Goal: Information Seeking & Learning: Learn about a topic

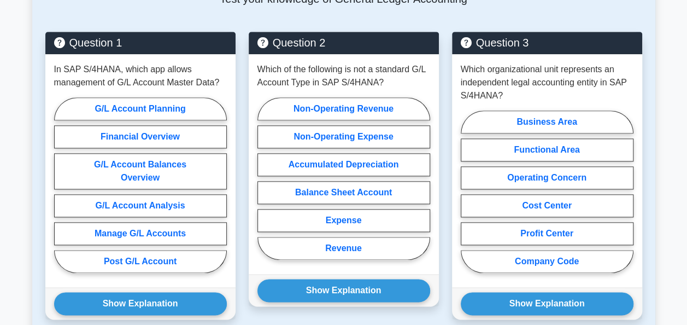
scroll to position [574, 0]
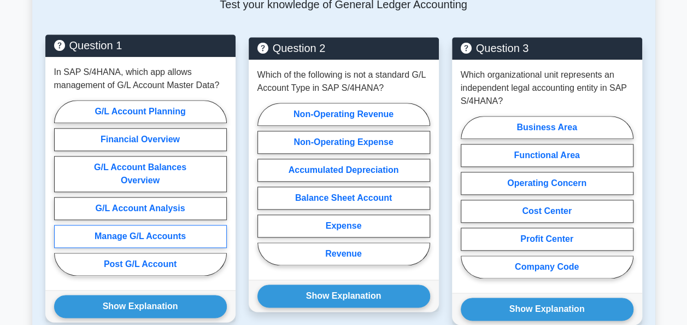
click at [168, 225] on label "Manage G/L Accounts" at bounding box center [140, 236] width 173 height 23
click at [61, 195] on input "Manage G/L Accounts" at bounding box center [57, 191] width 7 height 7
radio input "true"
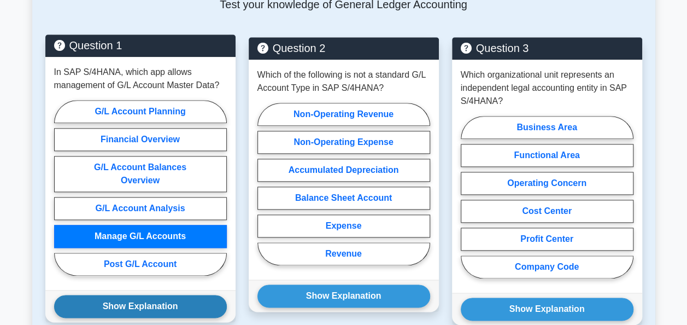
click at [169, 295] on button "Show Explanation" at bounding box center [140, 306] width 173 height 23
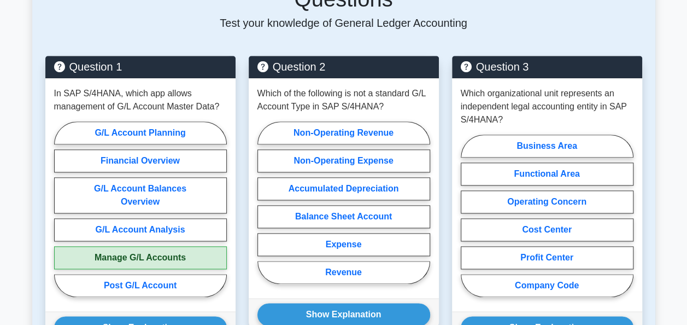
scroll to position [558, 0]
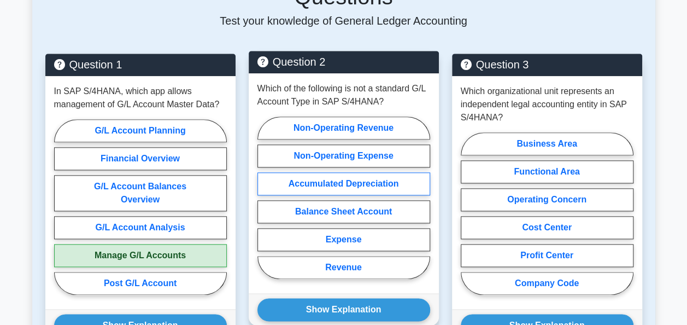
click at [349, 172] on label "Accumulated Depreciation" at bounding box center [343, 183] width 173 height 23
click at [265, 197] on input "Accumulated Depreciation" at bounding box center [260, 200] width 7 height 7
radio input "true"
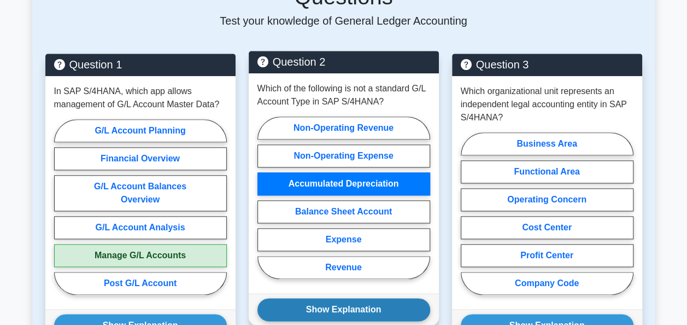
click at [376, 298] on button "Show Explanation" at bounding box center [343, 309] width 173 height 23
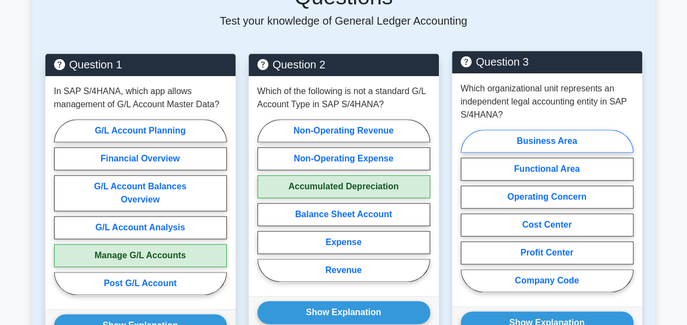
click at [580, 130] on label "Business Area" at bounding box center [547, 141] width 173 height 23
click at [468, 210] on input "Business Area" at bounding box center [464, 213] width 7 height 7
radio input "true"
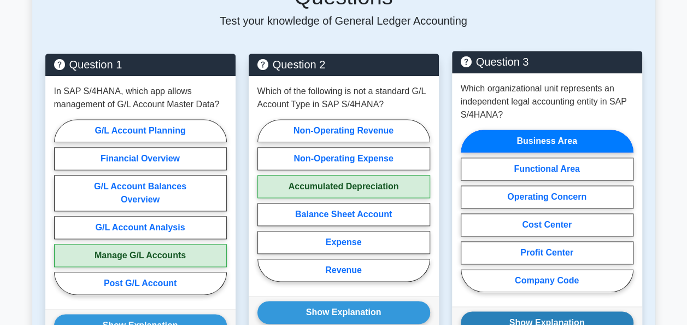
click at [570, 311] on button "Show Explanation" at bounding box center [547, 322] width 173 height 23
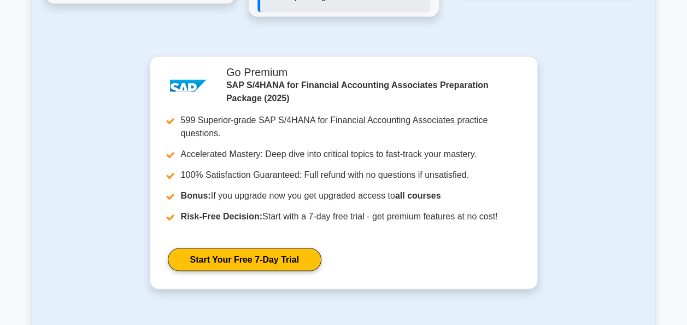
scroll to position [1021, 0]
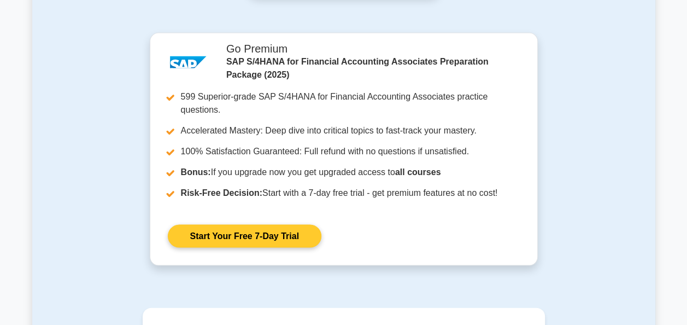
click at [290, 224] on link "Start Your Free 7-Day Trial" at bounding box center [245, 235] width 154 height 23
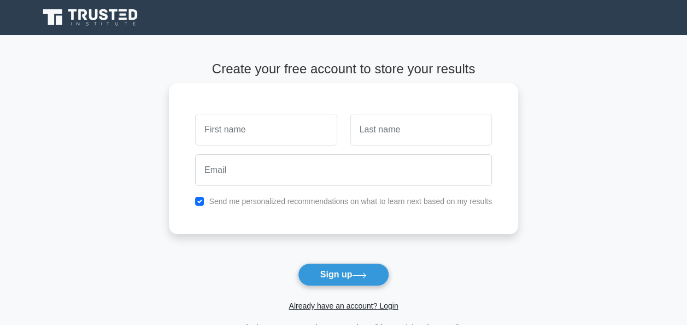
click at [257, 137] on input "text" at bounding box center [266, 130] width 142 height 32
type input "diane"
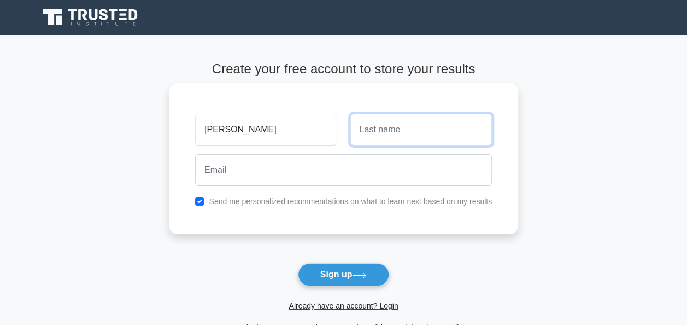
click at [384, 132] on input "text" at bounding box center [421, 130] width 142 height 32
type input "simo"
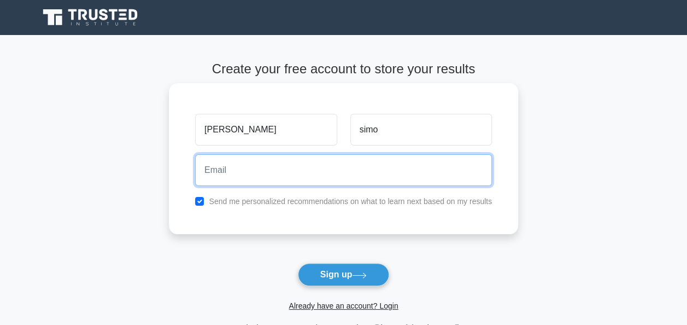
click at [342, 166] on input "email" at bounding box center [343, 170] width 297 height 32
type input "simonathalie94@gmail.com"
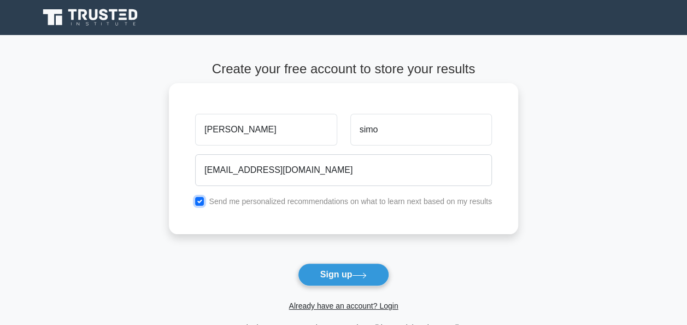
click at [201, 200] on input "checkbox" at bounding box center [199, 201] width 9 height 9
checkbox input "true"
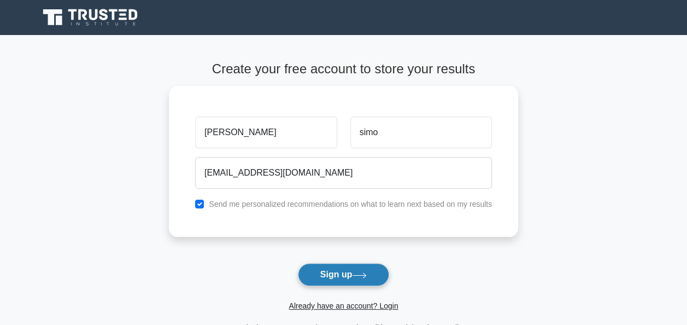
click at [373, 270] on button "Sign up" at bounding box center [344, 274] width 92 height 23
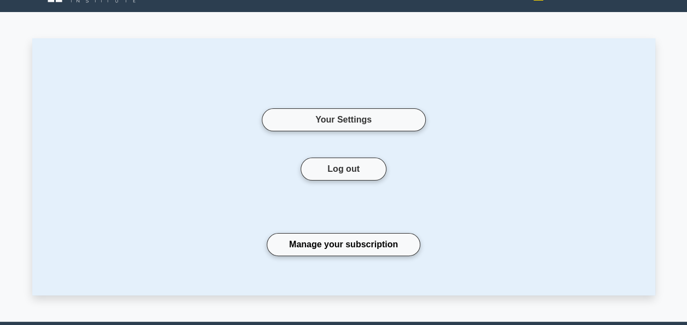
scroll to position [13, 0]
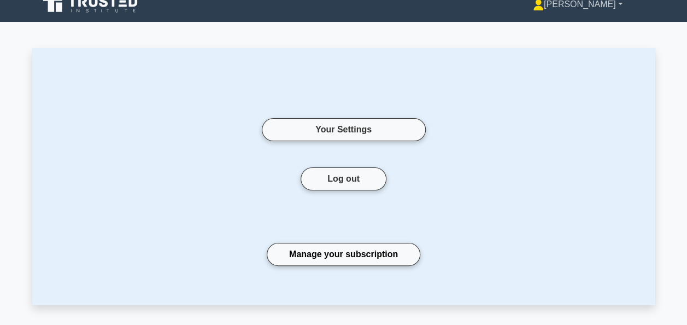
click at [621, 5] on link "Diane" at bounding box center [578, 4] width 142 height 22
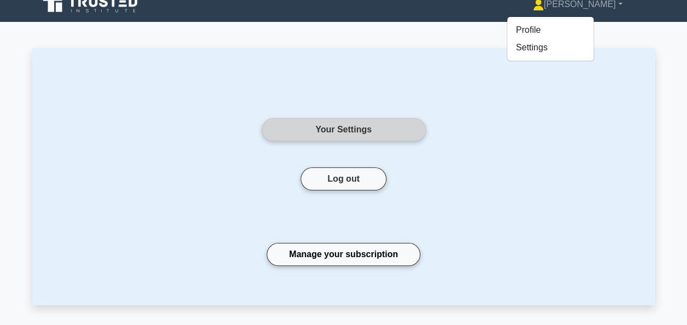
click at [324, 135] on link "Your Settings" at bounding box center [344, 129] width 164 height 23
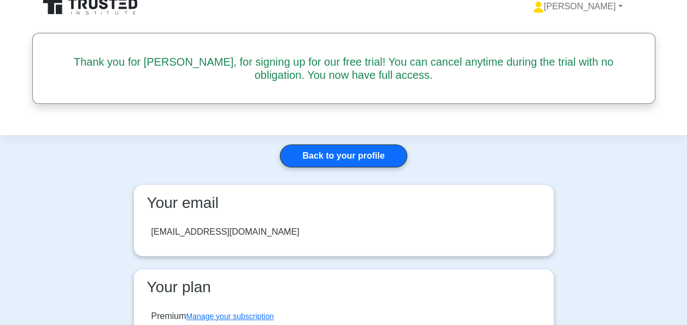
scroll to position [7, 0]
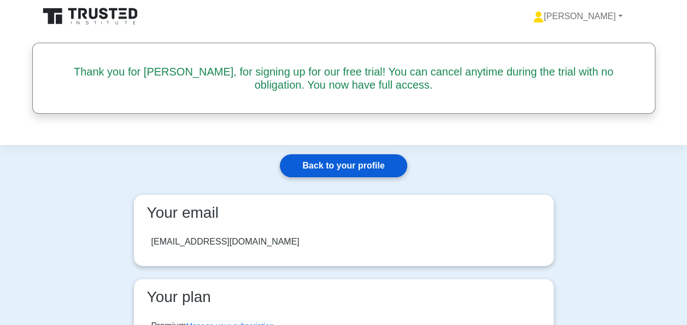
click at [375, 166] on link "Back to your profile" at bounding box center [343, 165] width 127 height 23
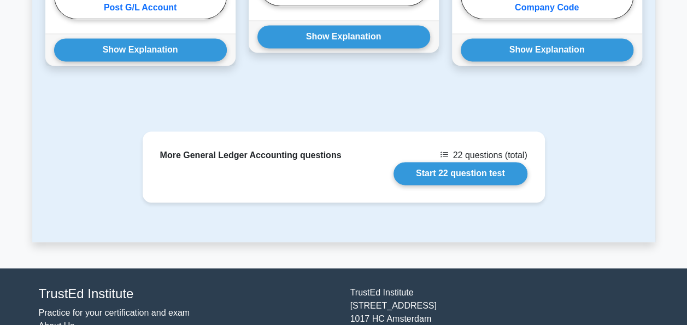
scroll to position [819, 0]
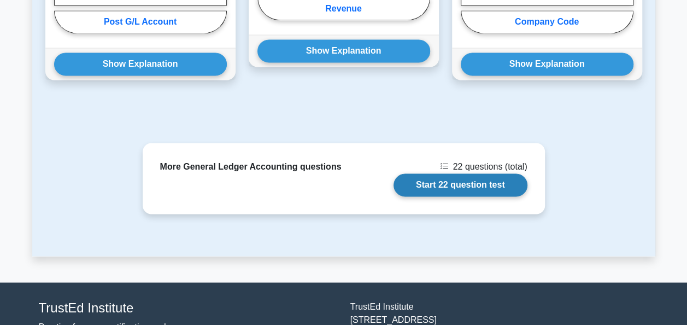
click at [441, 173] on link "Start 22 question test" at bounding box center [461, 184] width 134 height 23
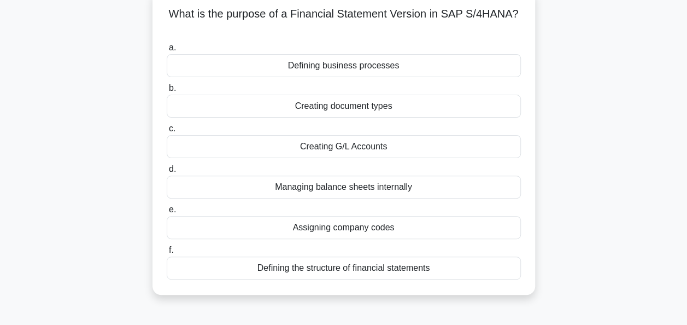
scroll to position [89, 0]
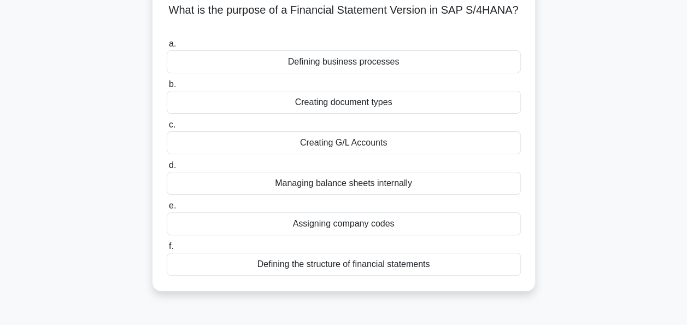
click at [300, 266] on div "Defining the structure of financial statements" at bounding box center [344, 264] width 354 height 23
click at [167, 250] on input "f. Defining the structure of financial statements" at bounding box center [167, 246] width 0 height 7
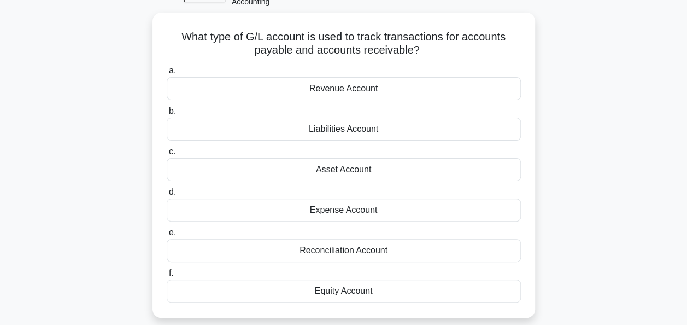
scroll to position [61, 0]
click at [424, 85] on div "Revenue Account" at bounding box center [344, 89] width 354 height 23
click at [167, 75] on input "a. Revenue Account" at bounding box center [167, 71] width 0 height 7
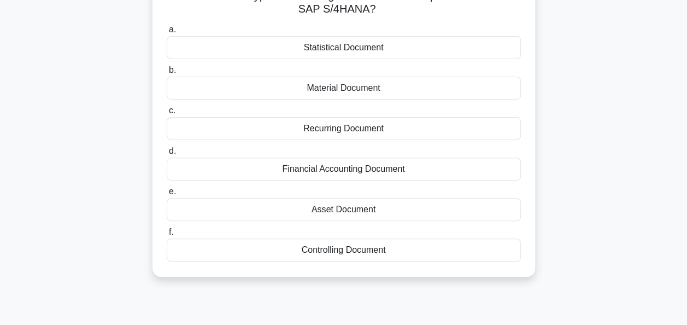
scroll to position [108, 0]
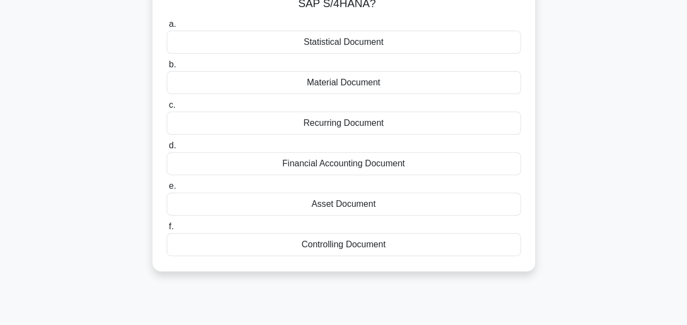
click at [384, 84] on div "Material Document" at bounding box center [344, 82] width 354 height 23
click at [167, 68] on input "b. Material Document" at bounding box center [167, 64] width 0 height 7
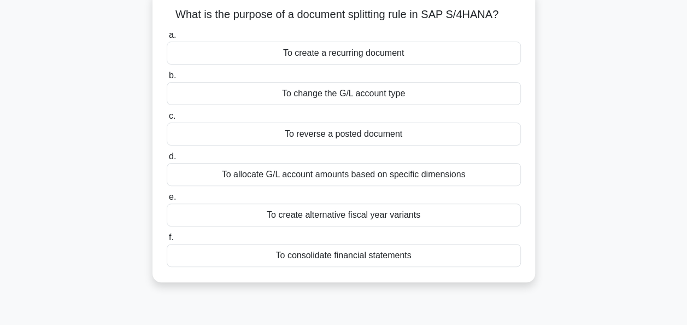
scroll to position [90, 0]
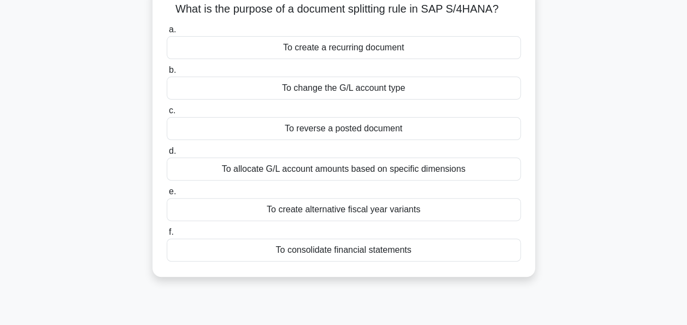
click at [449, 171] on div "To allocate G/L account amounts based on specific dimensions" at bounding box center [344, 168] width 354 height 23
click at [167, 155] on input "d. To allocate G/L account amounts based on specific dimensions" at bounding box center [167, 151] width 0 height 7
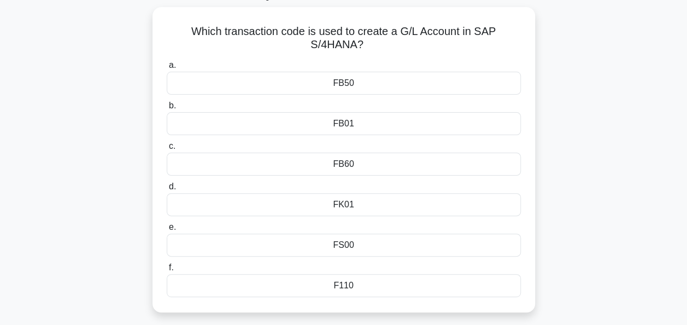
scroll to position [69, 0]
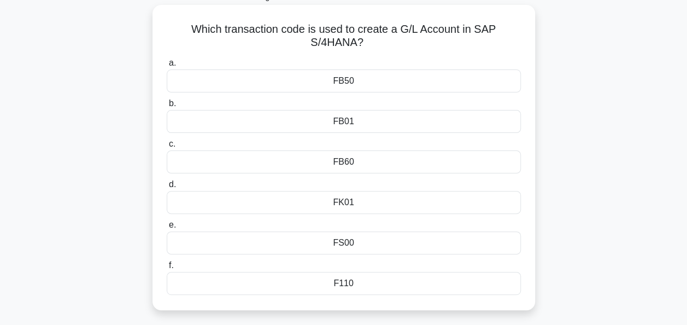
click at [433, 279] on div "F110" at bounding box center [344, 283] width 354 height 23
click at [167, 269] on input "f. F110" at bounding box center [167, 265] width 0 height 7
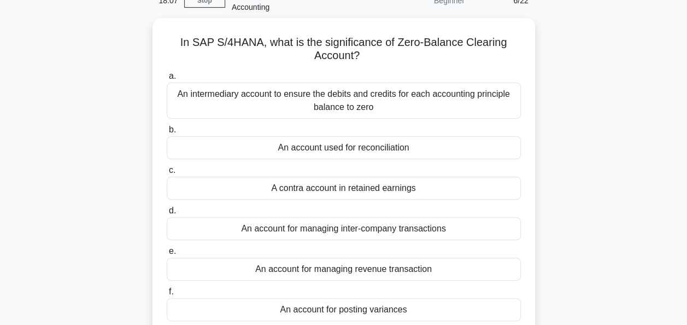
scroll to position [58, 0]
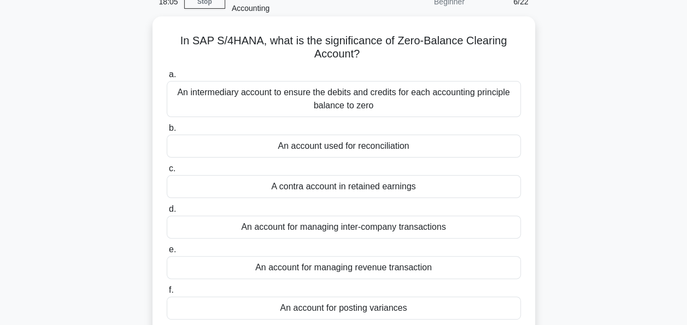
click at [455, 93] on div "An intermediary account to ensure the debits and credits for each accounting pr…" at bounding box center [344, 99] width 354 height 36
click at [167, 78] on input "a. An intermediary account to ensure the debits and credits for each accounting…" at bounding box center [167, 74] width 0 height 7
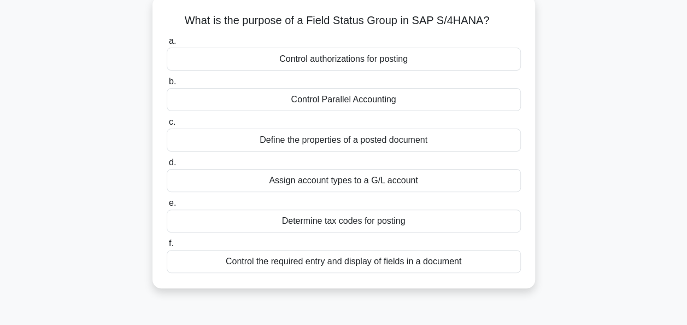
scroll to position [84, 0]
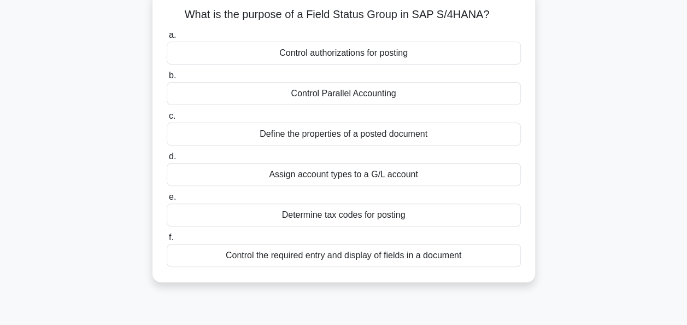
click at [442, 251] on div "Control the required entry and display of fields in a document" at bounding box center [344, 255] width 354 height 23
click at [167, 241] on input "f. Control the required entry and display of fields in a document" at bounding box center [167, 237] width 0 height 7
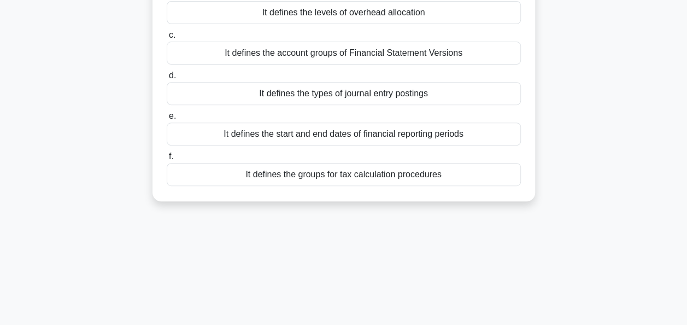
scroll to position [181, 0]
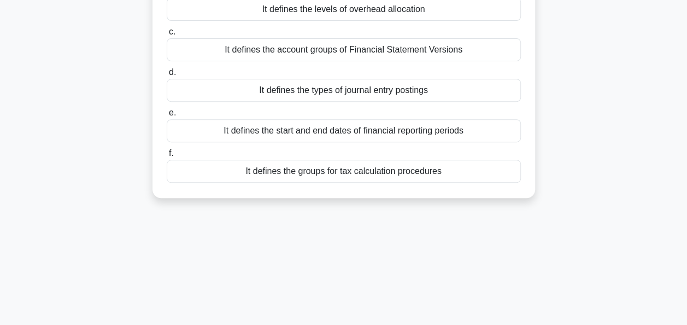
click at [476, 119] on div "It defines the start and end dates of financial reporting periods" at bounding box center [344, 130] width 354 height 23
click at [167, 116] on input "e. It defines the start and end dates of financial reporting periods" at bounding box center [167, 112] width 0 height 7
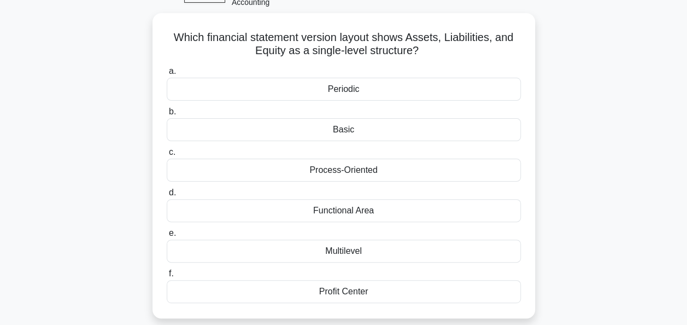
scroll to position [63, 0]
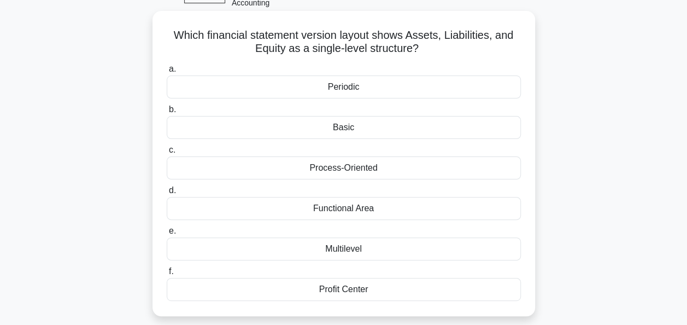
click at [354, 86] on div "Periodic" at bounding box center [344, 86] width 354 height 23
click at [167, 73] on input "a. Periodic" at bounding box center [167, 69] width 0 height 7
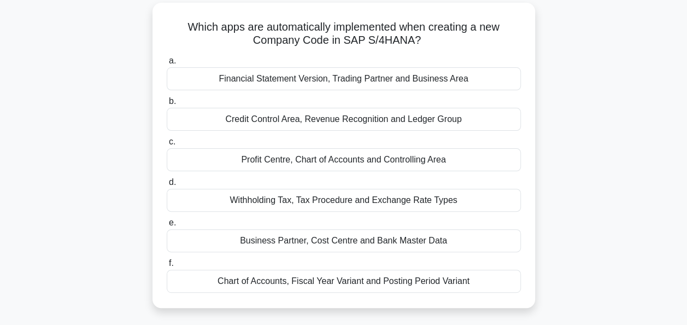
scroll to position [75, 0]
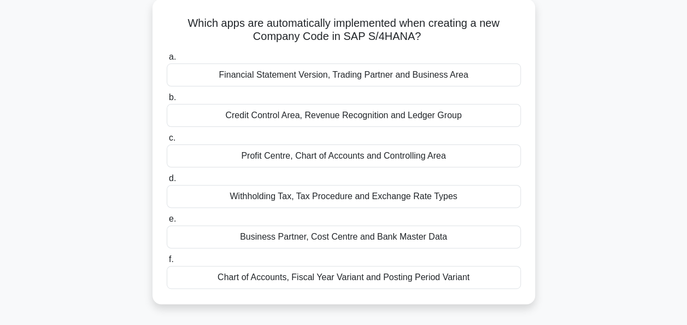
click at [301, 77] on div "Financial Statement Version, Trading Partner and Business Area" at bounding box center [344, 74] width 354 height 23
click at [167, 61] on input "a. Financial Statement Version, Trading Partner and Business Area" at bounding box center [167, 57] width 0 height 7
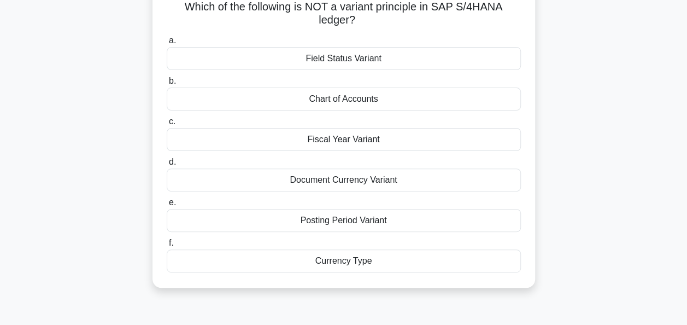
scroll to position [97, 0]
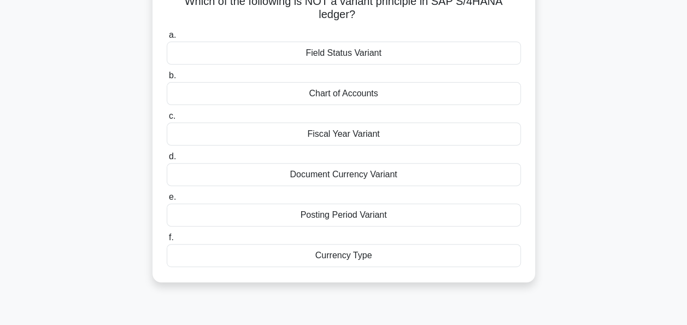
click at [389, 90] on div "Chart of Accounts" at bounding box center [344, 93] width 354 height 23
click at [167, 79] on input "b. Chart of Accounts" at bounding box center [167, 75] width 0 height 7
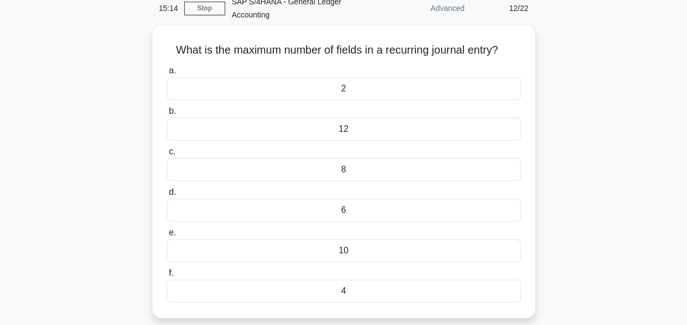
scroll to position [51, 0]
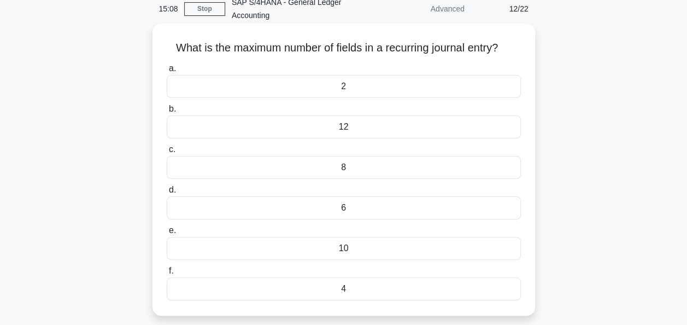
click at [396, 125] on div "12" at bounding box center [344, 126] width 354 height 23
click at [167, 113] on input "b. 12" at bounding box center [167, 109] width 0 height 7
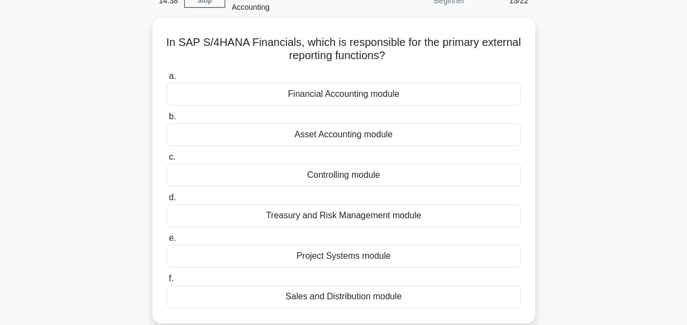
scroll to position [60, 0]
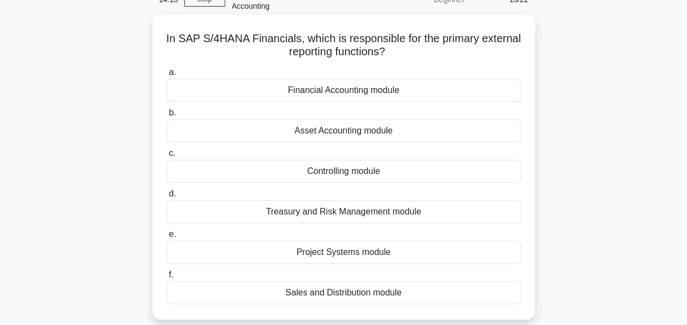
click at [386, 288] on div "Sales and Distribution module" at bounding box center [344, 292] width 354 height 23
click at [167, 278] on input "f. Sales and Distribution module" at bounding box center [167, 274] width 0 height 7
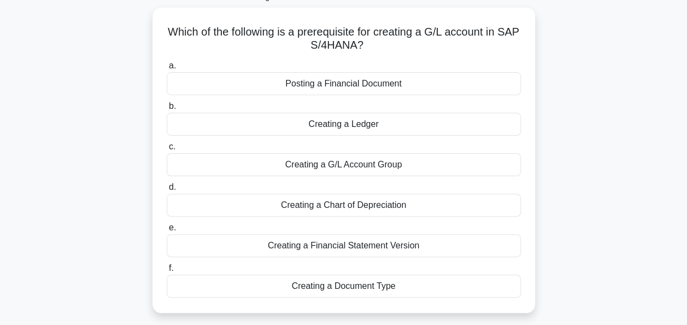
scroll to position [73, 0]
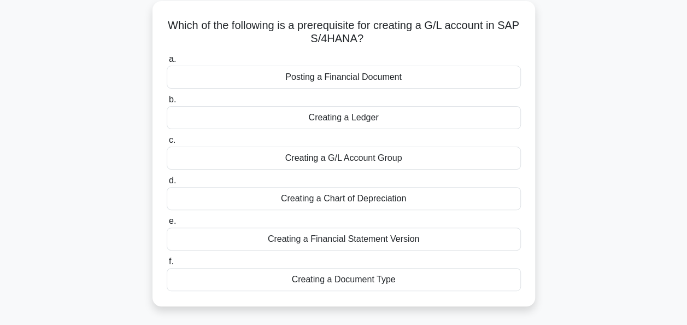
click at [400, 78] on div "Posting a Financial Document" at bounding box center [344, 77] width 354 height 23
click at [167, 63] on input "a. Posting a Financial Document" at bounding box center [167, 59] width 0 height 7
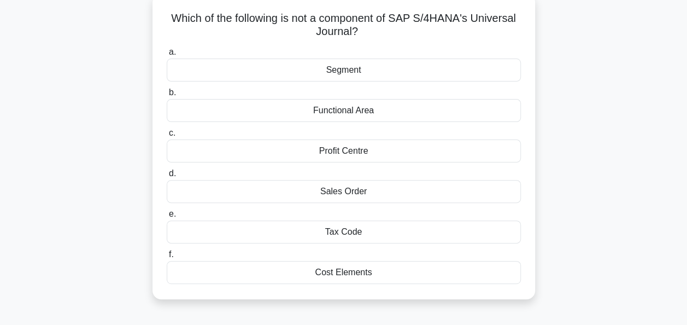
scroll to position [85, 0]
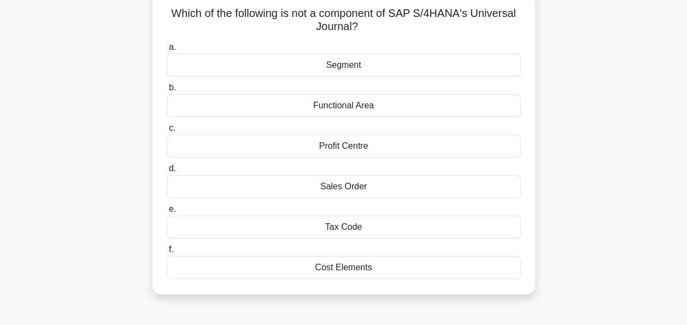
click at [352, 179] on div "Sales Order" at bounding box center [344, 186] width 354 height 23
click at [167, 172] on input "d. Sales Order" at bounding box center [167, 168] width 0 height 7
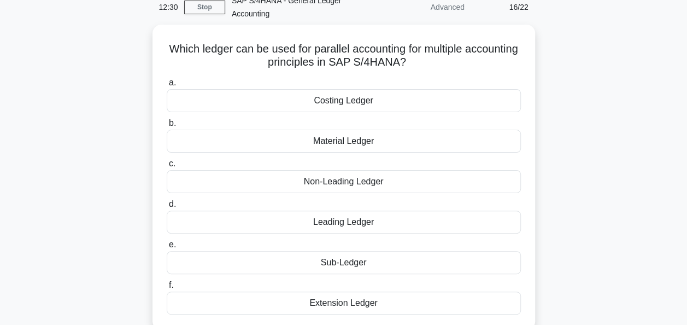
scroll to position [49, 0]
click at [358, 266] on div "Sub-Ledger" at bounding box center [344, 262] width 354 height 23
click at [167, 249] on input "e. Sub-Ledger" at bounding box center [167, 245] width 0 height 7
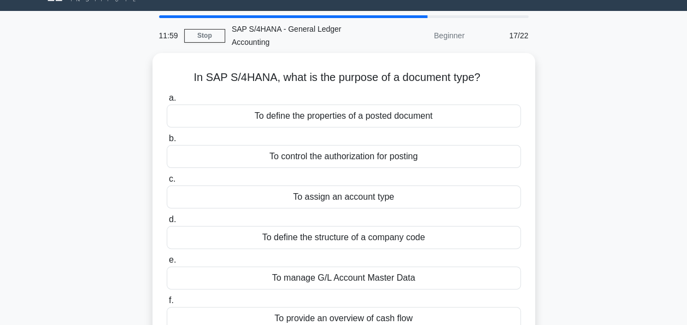
scroll to position [21, 0]
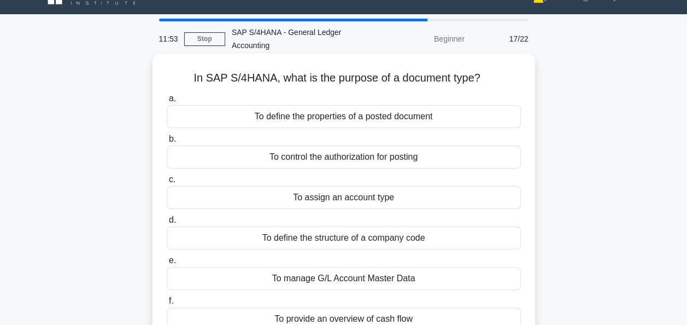
click at [435, 111] on div "To define the properties of a posted document" at bounding box center [344, 116] width 354 height 23
click at [167, 102] on input "a. To define the properties of a posted document" at bounding box center [167, 98] width 0 height 7
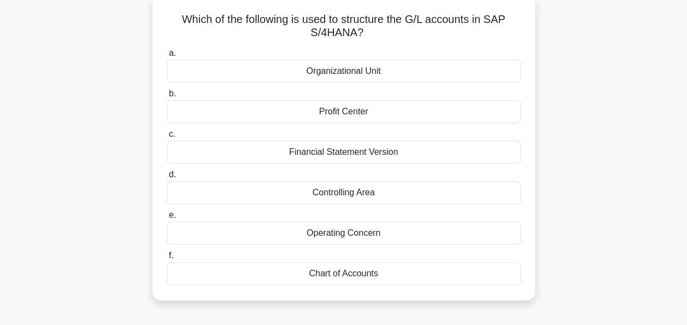
scroll to position [80, 0]
click at [330, 274] on div "Chart of Accounts" at bounding box center [344, 272] width 354 height 23
click at [167, 259] on input "f. Chart of Accounts" at bounding box center [167, 254] width 0 height 7
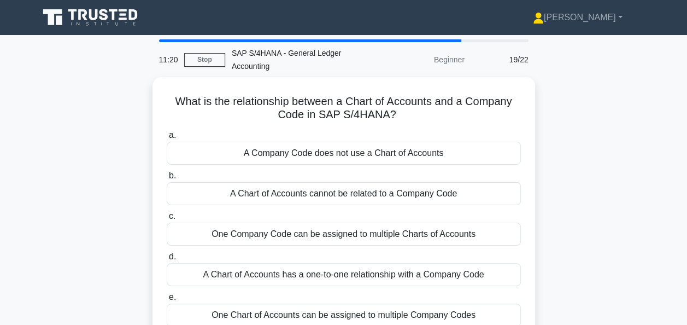
scroll to position [0, 0]
drag, startPoint x: 685, startPoint y: 106, endPoint x: 690, endPoint y: 117, distance: 12.0
click at [687, 117] on html "Diane Profile Settings" at bounding box center [343, 295] width 687 height 590
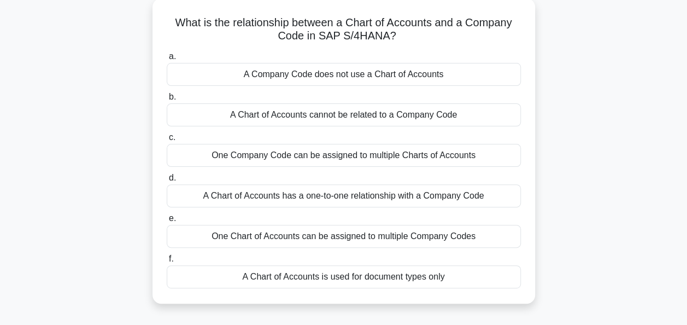
scroll to position [78, 0]
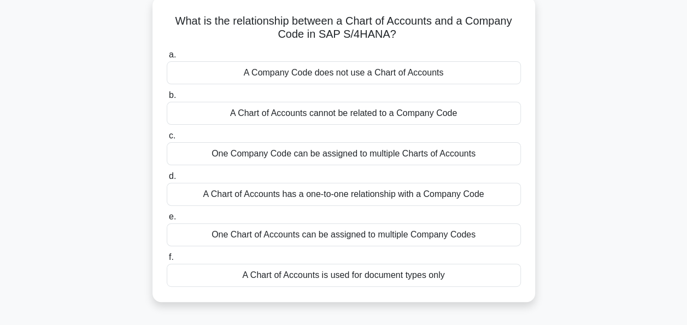
click at [449, 233] on div "One Chart of Accounts can be assigned to multiple Company Codes" at bounding box center [344, 234] width 354 height 23
click at [167, 220] on input "e. One Chart of Accounts can be assigned to multiple Company Codes" at bounding box center [167, 216] width 0 height 7
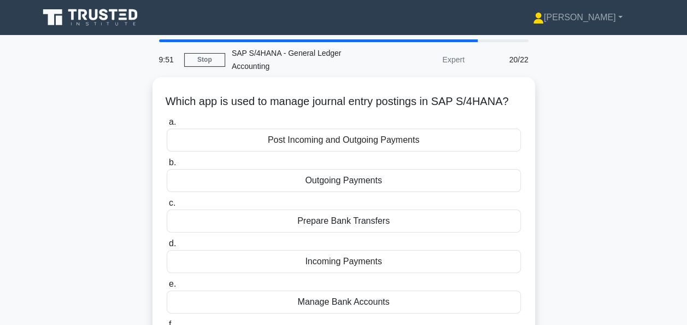
scroll to position [0, 0]
drag, startPoint x: 686, startPoint y: 168, endPoint x: 691, endPoint y: 170, distance: 5.9
click at [687, 170] on html "Diane Profile Settings" at bounding box center [343, 295] width 687 height 590
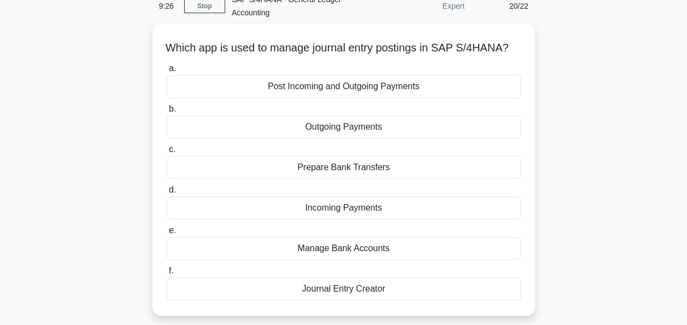
scroll to position [51, 0]
click at [441, 97] on div "Post Incoming and Outgoing Payments" at bounding box center [344, 85] width 354 height 23
click at [167, 72] on input "a. Post Incoming and Outgoing Payments" at bounding box center [167, 68] width 0 height 7
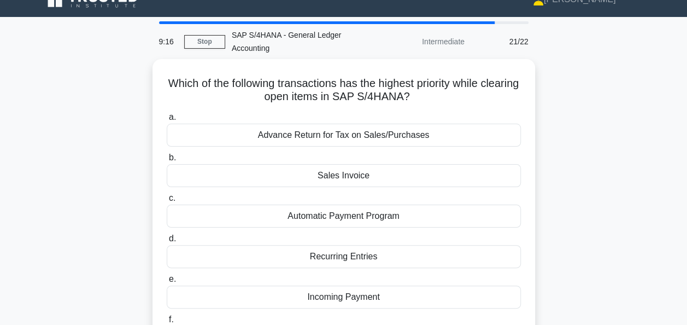
scroll to position [0, 0]
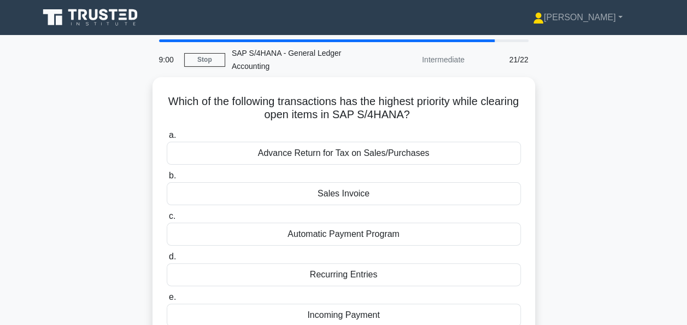
drag, startPoint x: 686, startPoint y: 155, endPoint x: 690, endPoint y: 147, distance: 9.5
click at [687, 147] on html "Diane Profile Settings" at bounding box center [343, 295] width 687 height 590
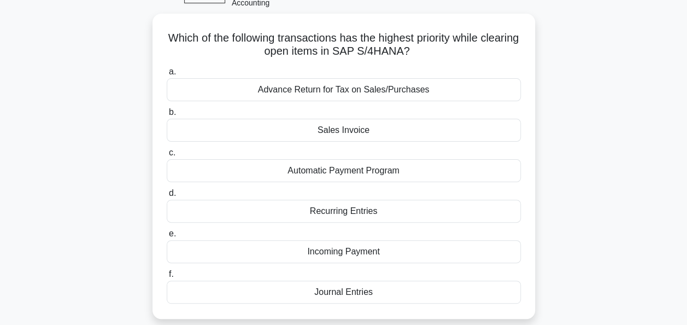
scroll to position [64, 0]
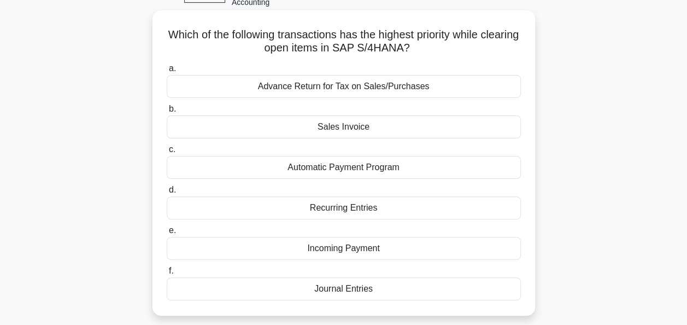
click at [384, 203] on div "Recurring Entries" at bounding box center [344, 207] width 354 height 23
click at [167, 194] on input "d. Recurring Entries" at bounding box center [167, 189] width 0 height 7
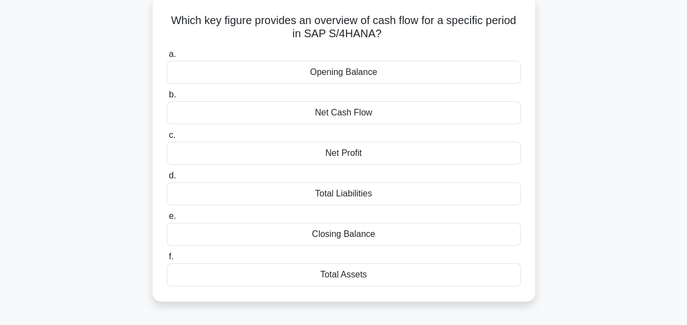
scroll to position [80, 0]
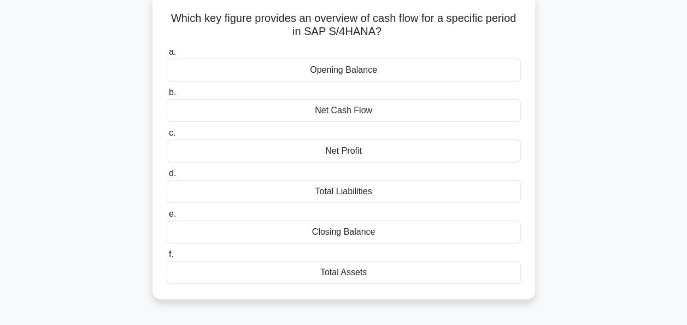
click at [415, 108] on div "Net Cash Flow" at bounding box center [344, 110] width 354 height 23
click at [167, 96] on input "b. Net Cash Flow" at bounding box center [167, 92] width 0 height 7
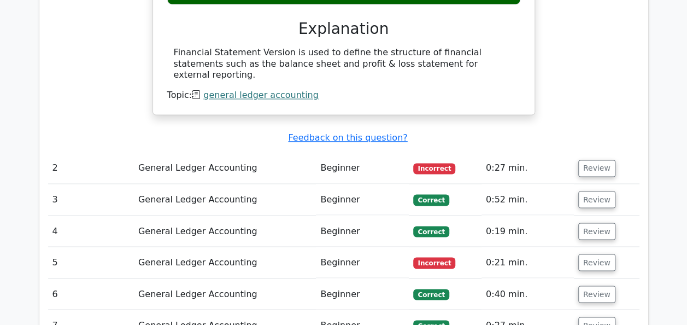
scroll to position [854, 0]
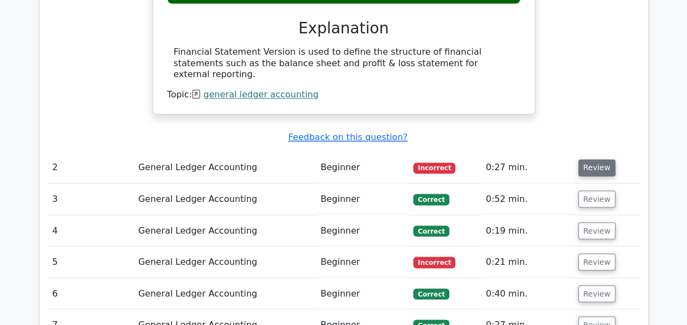
click at [588, 159] on button "Review" at bounding box center [596, 167] width 37 height 17
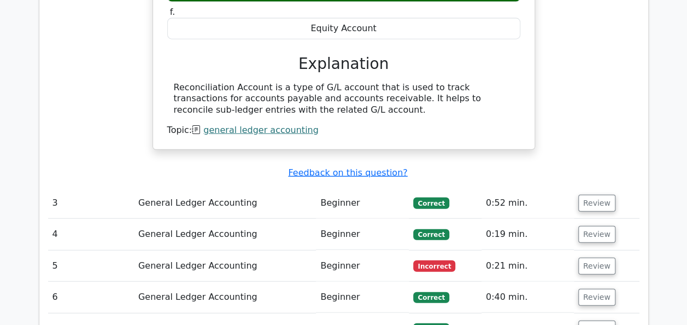
scroll to position [1273, 0]
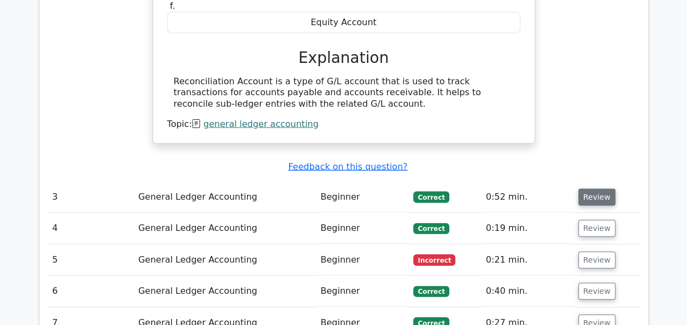
click at [586, 189] on button "Review" at bounding box center [596, 197] width 37 height 17
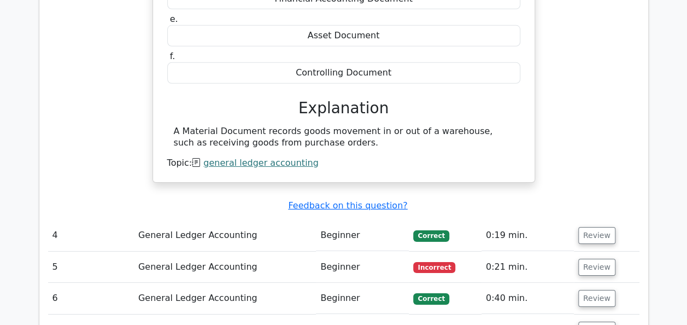
scroll to position [1683, 0]
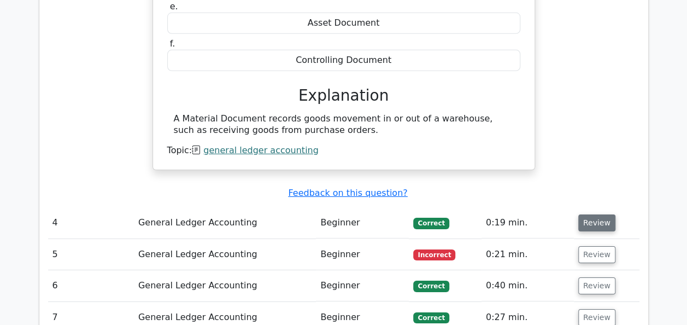
click at [599, 214] on button "Review" at bounding box center [596, 222] width 37 height 17
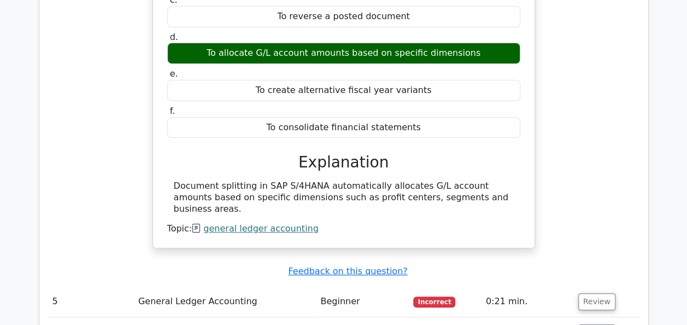
scroll to position [2058, 0]
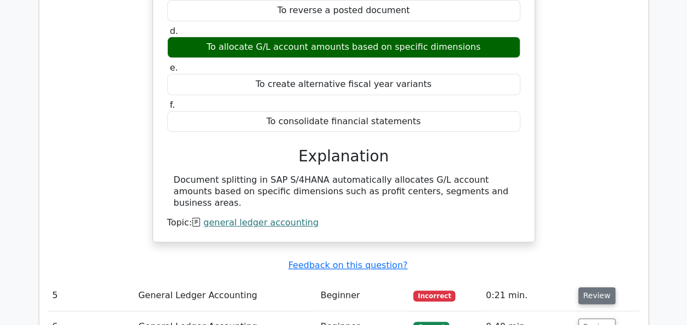
click at [600, 287] on button "Review" at bounding box center [596, 295] width 37 height 17
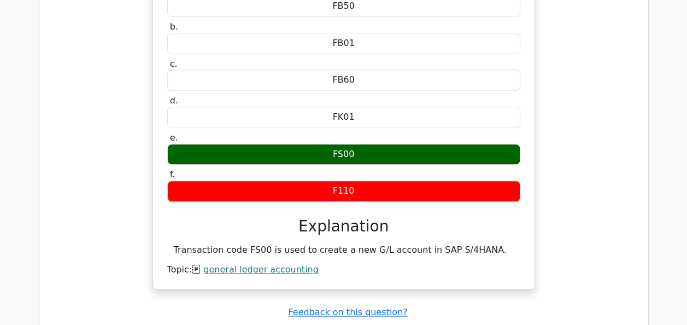
scroll to position [2447, 0]
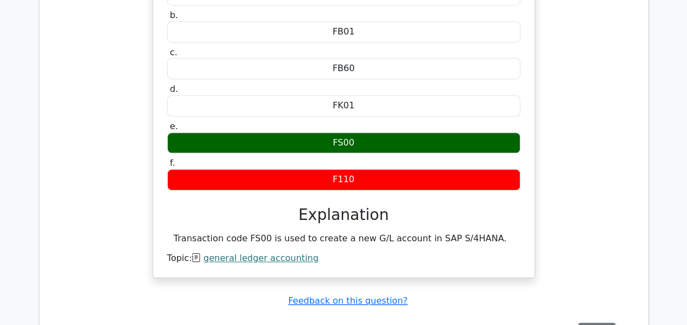
click at [596, 323] on button "Review" at bounding box center [596, 331] width 37 height 17
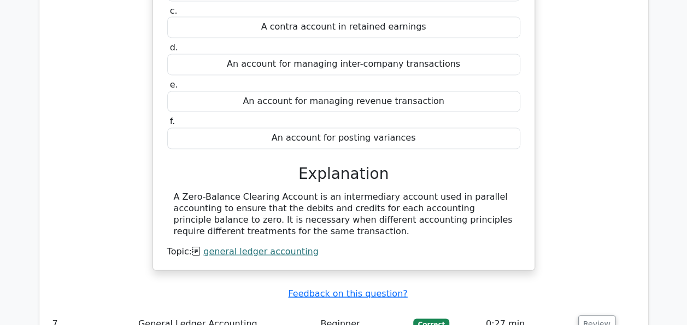
scroll to position [2947, 0]
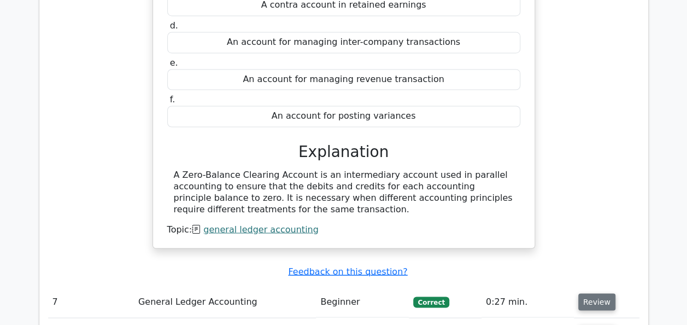
click at [601, 293] on button "Review" at bounding box center [596, 301] width 37 height 17
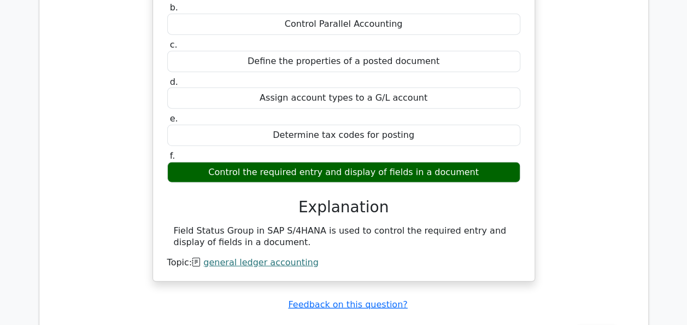
scroll to position [3376, 0]
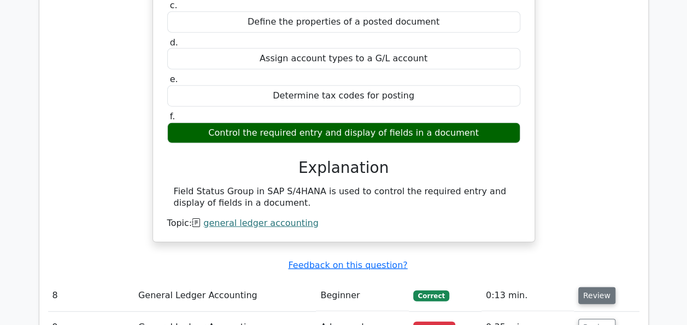
click at [601, 287] on button "Review" at bounding box center [596, 295] width 37 height 17
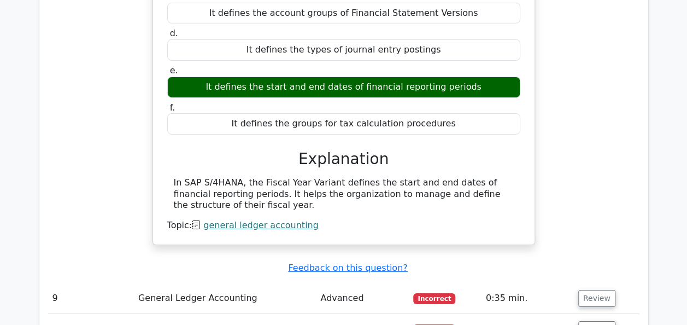
scroll to position [3841, 0]
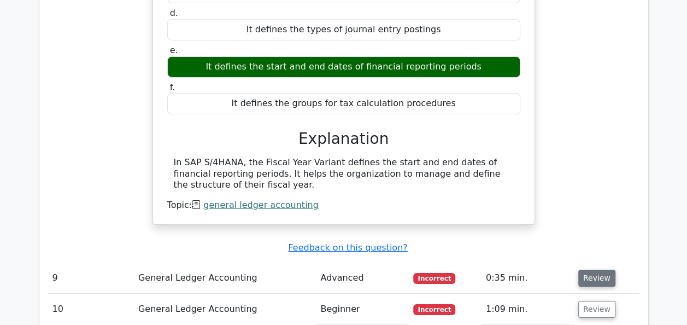
click at [591, 270] on button "Review" at bounding box center [596, 278] width 37 height 17
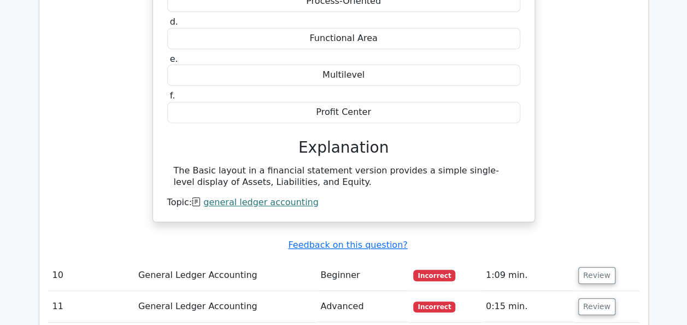
scroll to position [4258, 0]
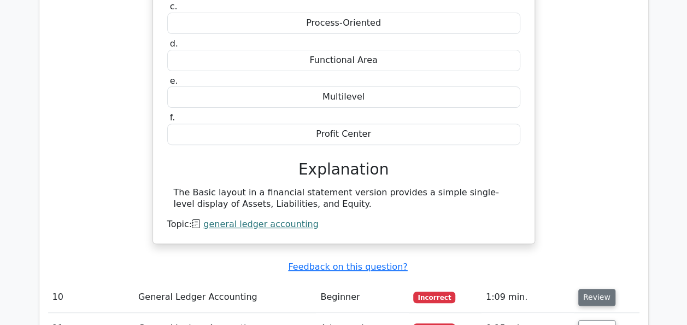
click at [590, 289] on button "Review" at bounding box center [596, 297] width 37 height 17
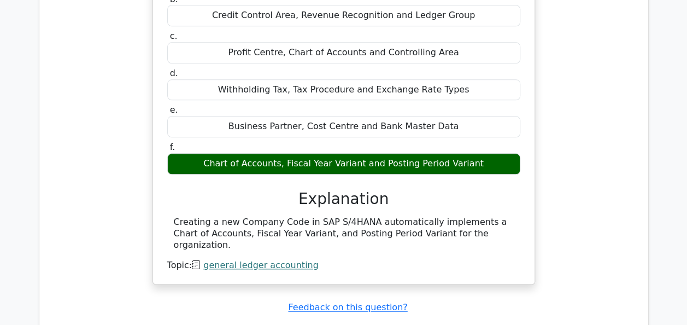
scroll to position [4708, 0]
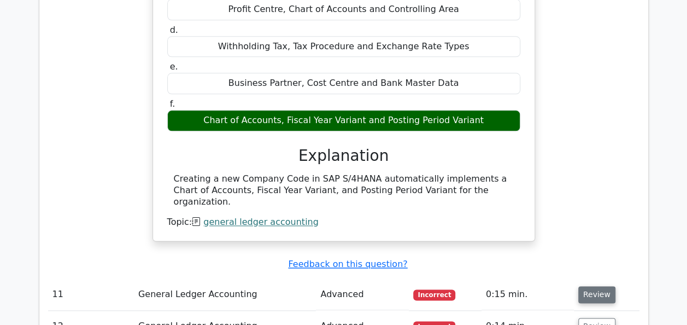
click at [601, 286] on button "Review" at bounding box center [596, 294] width 37 height 17
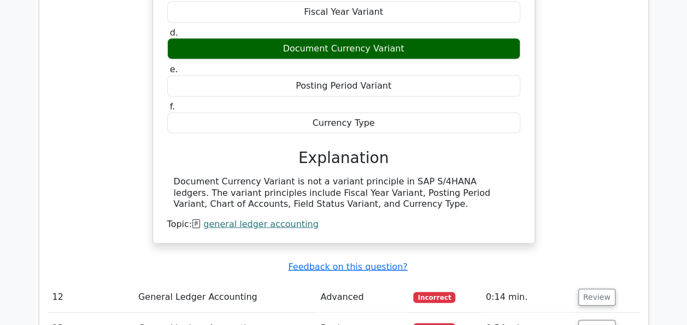
scroll to position [5177, 0]
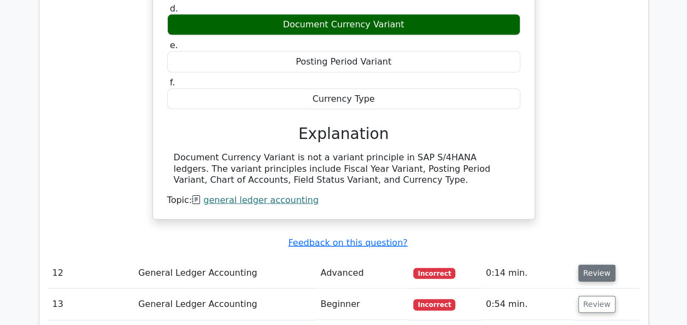
click at [595, 265] on button "Review" at bounding box center [596, 273] width 37 height 17
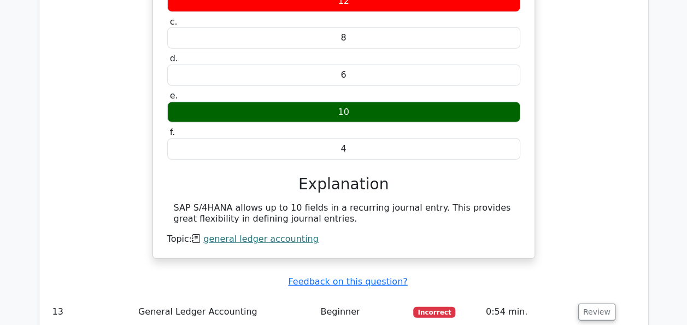
scroll to position [5585, 0]
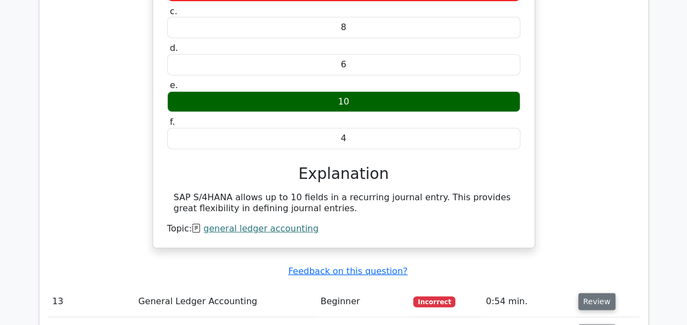
click at [597, 293] on button "Review" at bounding box center [596, 301] width 37 height 17
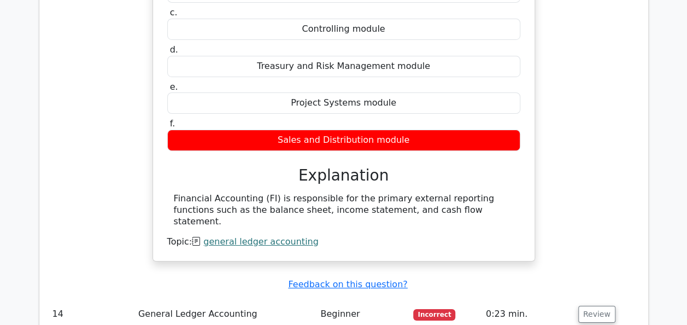
scroll to position [6038, 0]
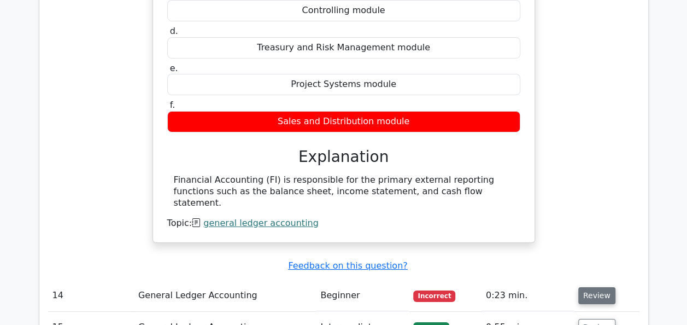
click at [593, 287] on button "Review" at bounding box center [596, 295] width 37 height 17
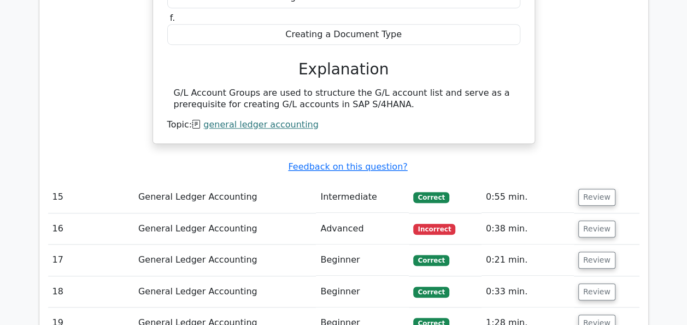
scroll to position [6550, 0]
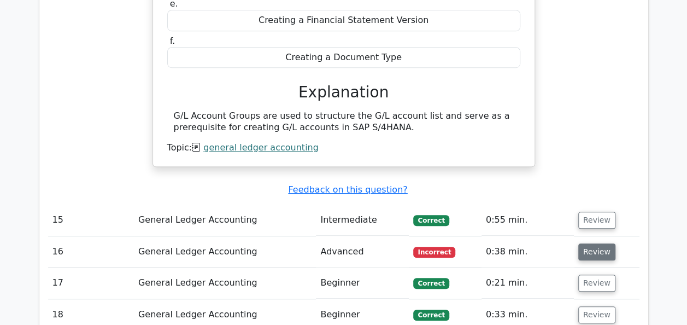
click at [587, 243] on button "Review" at bounding box center [596, 251] width 37 height 17
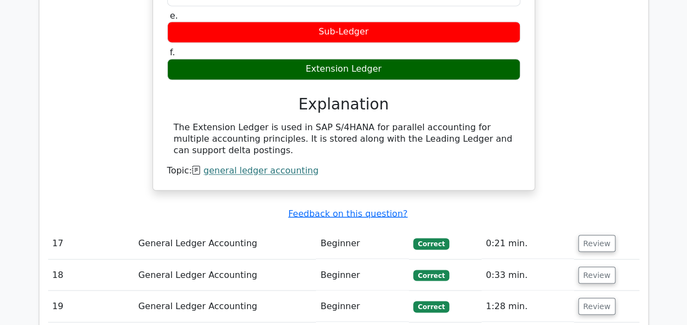
scroll to position [7046, 0]
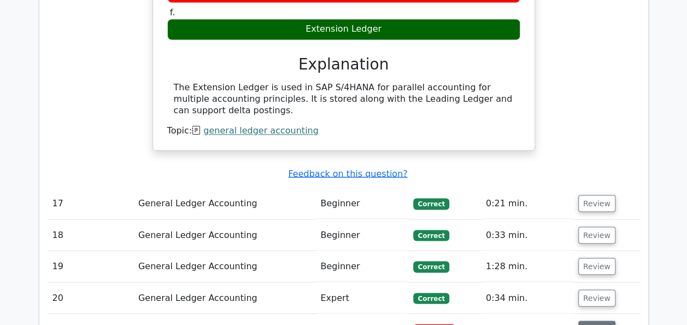
click at [601, 320] on button "Review" at bounding box center [596, 328] width 37 height 17
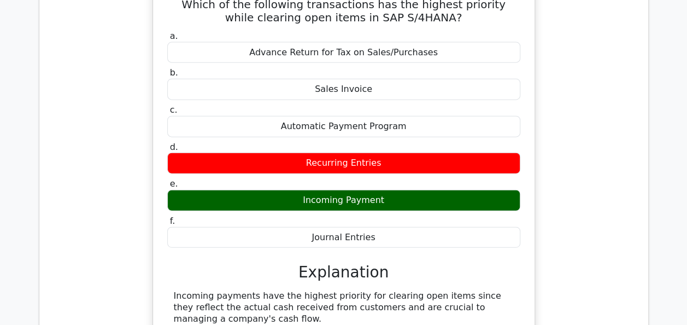
scroll to position [7394, 0]
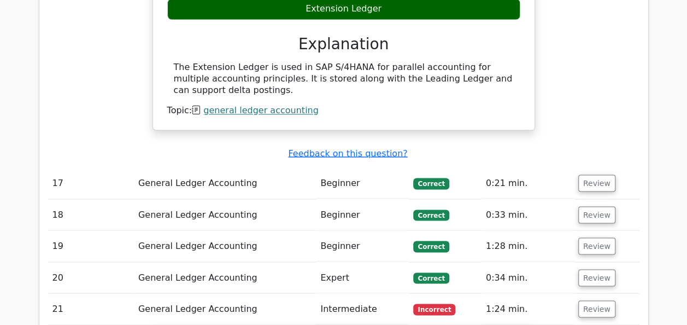
scroll to position [7028, 0]
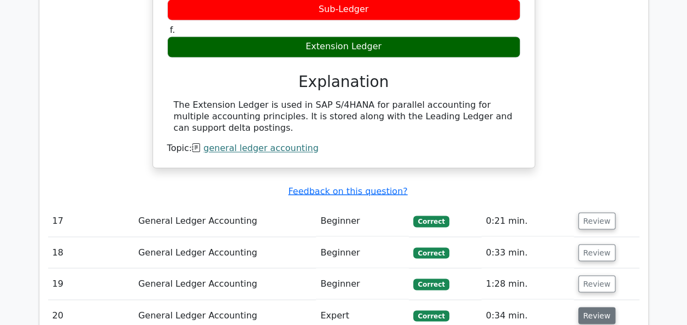
click at [593, 307] on button "Review" at bounding box center [596, 315] width 37 height 17
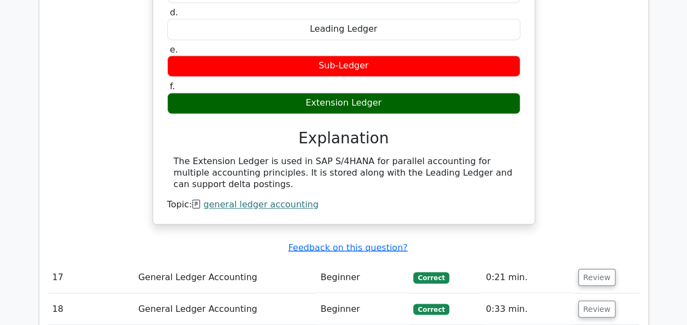
scroll to position [6932, 0]
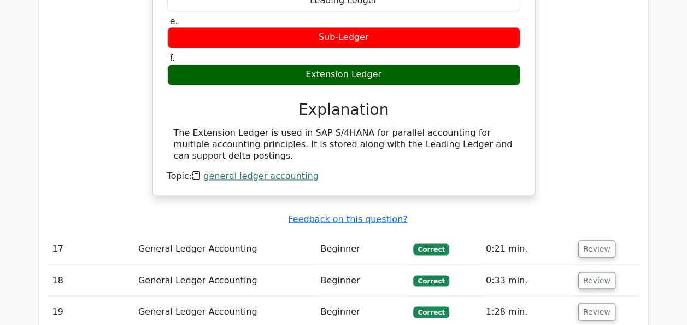
scroll to position [6983, 0]
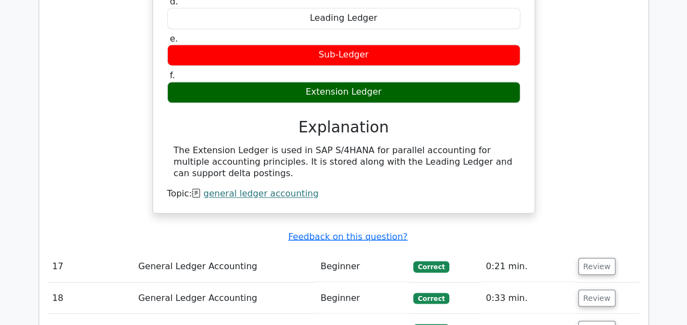
click at [590, 320] on button "Review" at bounding box center [596, 328] width 37 height 17
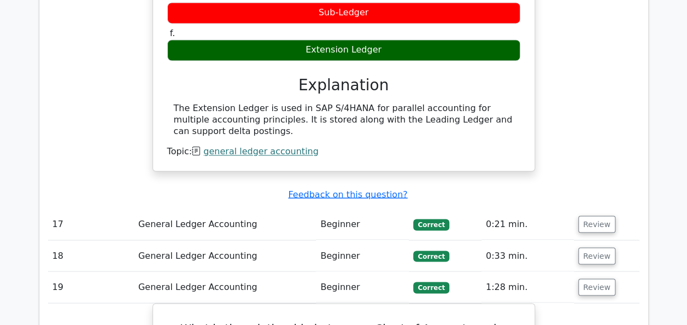
scroll to position [7016, 0]
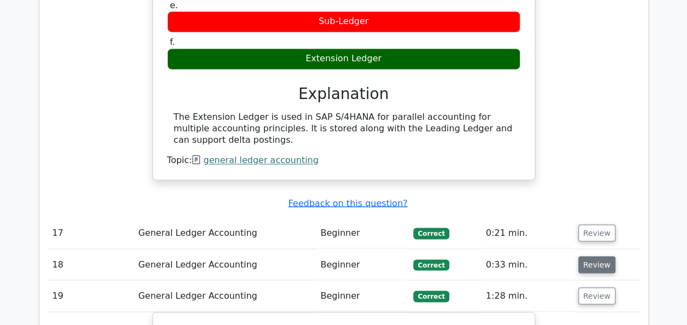
click at [586, 256] on button "Review" at bounding box center [596, 264] width 37 height 17
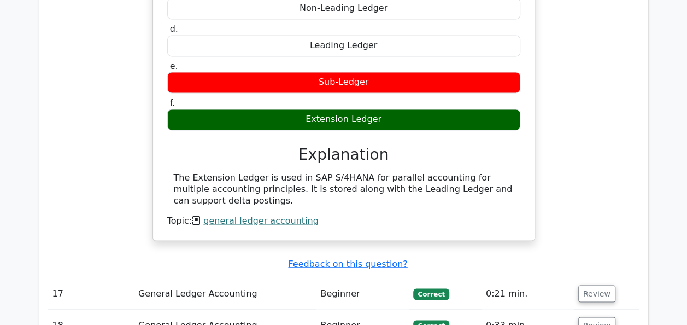
scroll to position [6947, 0]
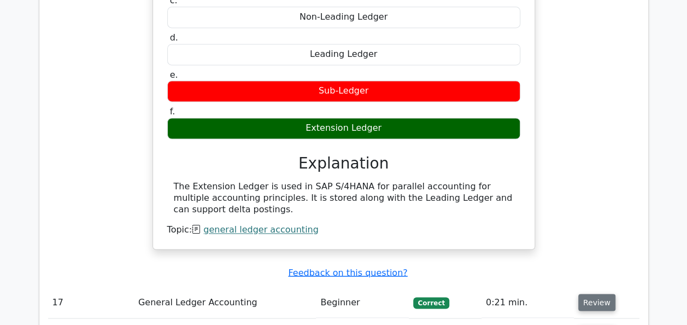
click at [593, 294] on button "Review" at bounding box center [596, 302] width 37 height 17
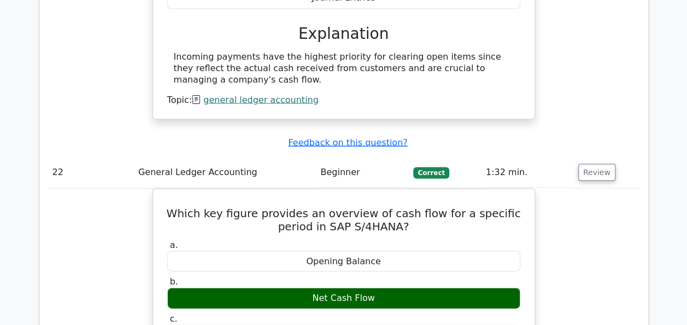
scroll to position [9610, 0]
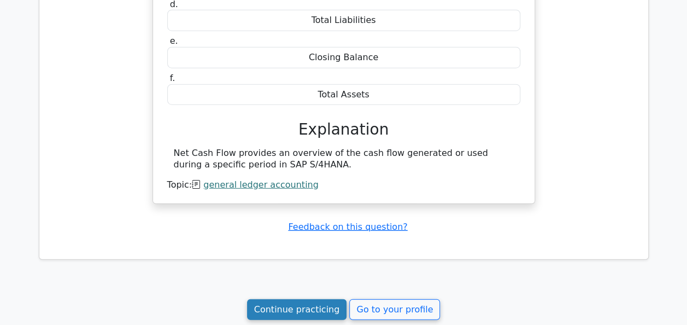
click at [300, 299] on link "Continue practicing" at bounding box center [297, 309] width 100 height 21
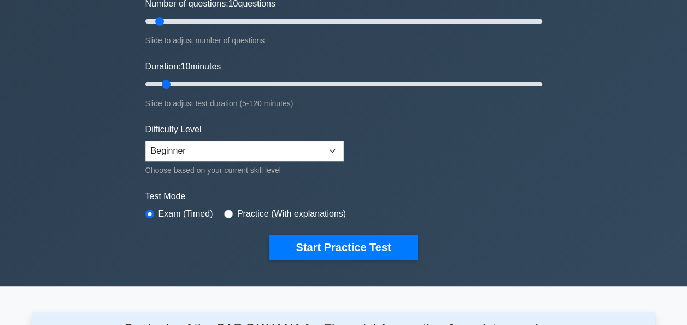
scroll to position [171, 0]
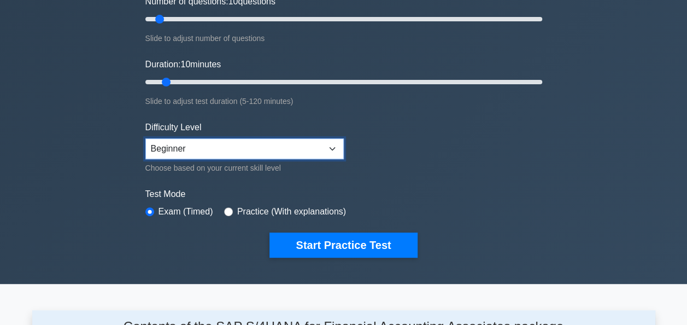
click at [337, 144] on select "Beginner Intermediate Expert" at bounding box center [244, 148] width 198 height 21
select select "expert"
click at [145, 138] on select "Beginner Intermediate Expert" at bounding box center [244, 148] width 198 height 21
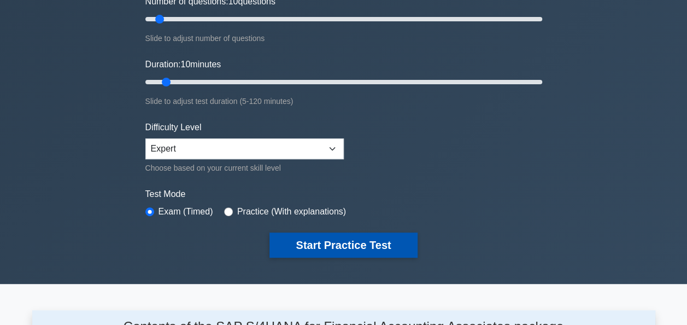
click at [327, 238] on button "Start Practice Test" at bounding box center [344, 244] width 148 height 25
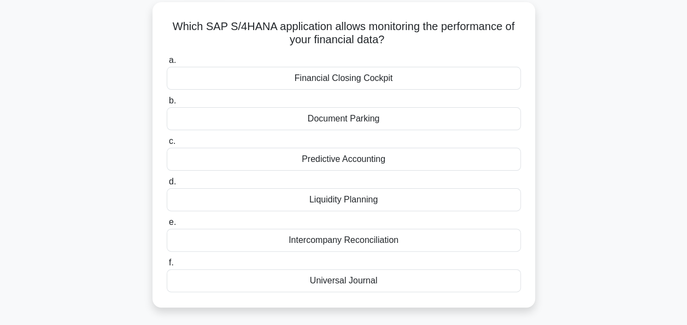
scroll to position [63, 0]
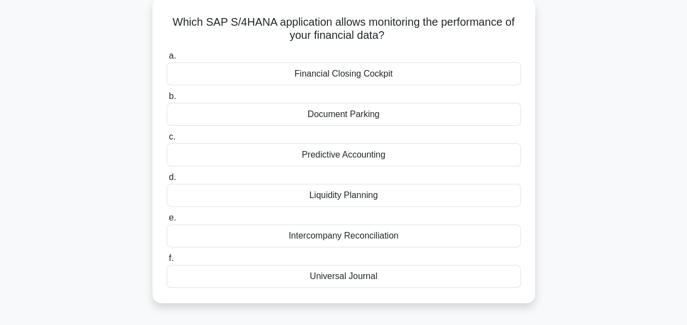
click at [379, 150] on div "Predictive Accounting" at bounding box center [344, 154] width 354 height 23
click at [167, 140] on input "c. Predictive Accounting" at bounding box center [167, 136] width 0 height 7
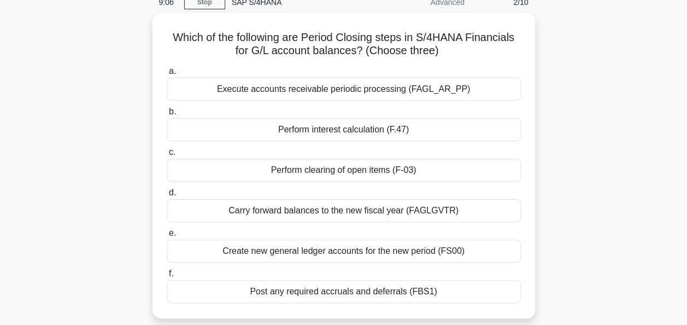
scroll to position [52, 0]
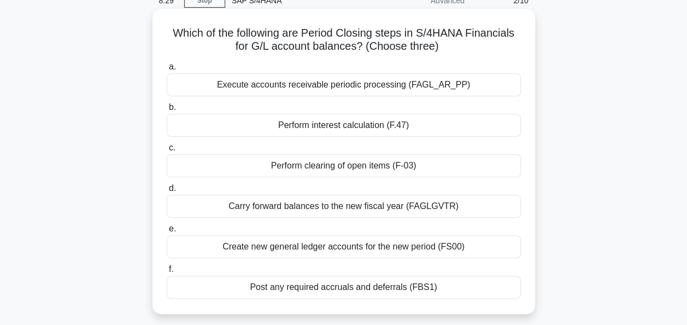
click at [314, 165] on div "Perform clearing of open items (F-03)" at bounding box center [344, 165] width 354 height 23
click at [167, 151] on input "c. Perform clearing of open items (F-03)" at bounding box center [167, 147] width 0 height 7
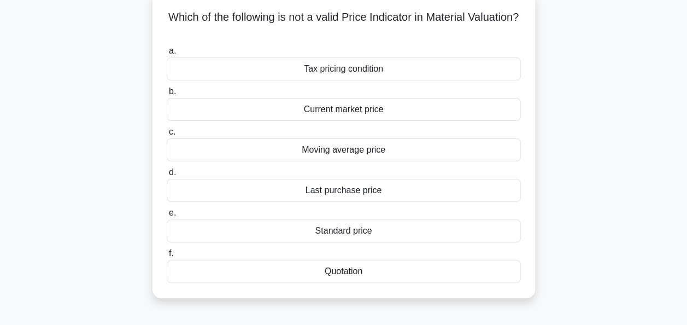
scroll to position [72, 0]
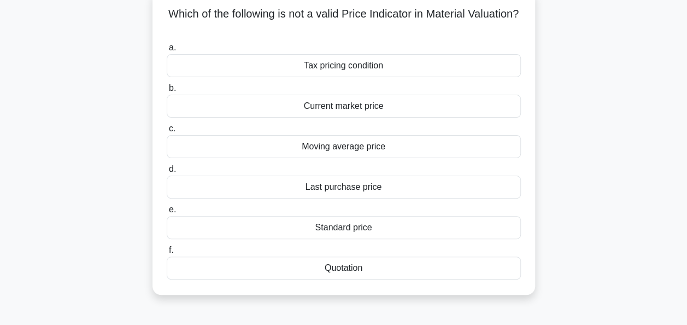
click at [343, 145] on div "Moving average price" at bounding box center [344, 146] width 354 height 23
click at [167, 132] on input "c. Moving average price" at bounding box center [167, 128] width 0 height 7
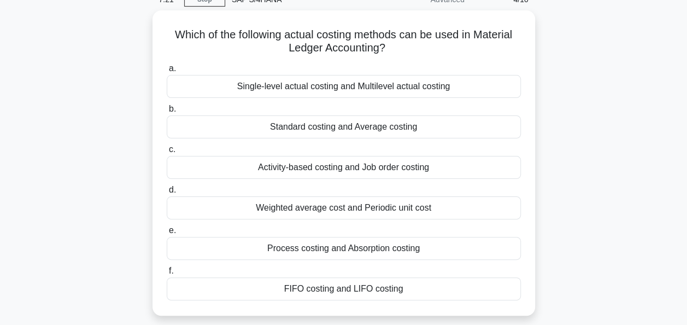
scroll to position [52, 0]
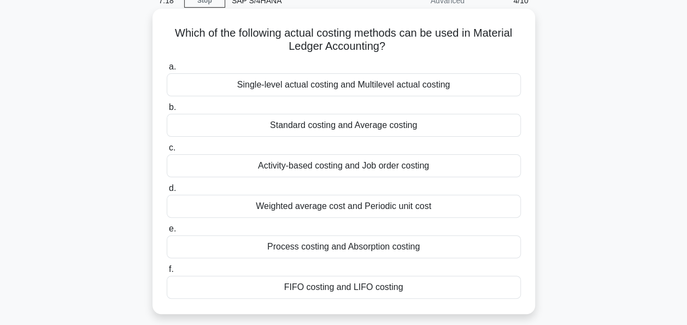
click at [415, 294] on div "FIFO costing and LIFO costing" at bounding box center [344, 287] width 354 height 23
click at [167, 273] on input "f. FIFO costing and LIFO costing" at bounding box center [167, 269] width 0 height 7
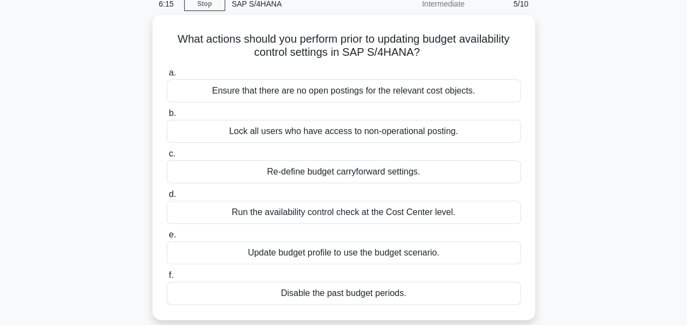
scroll to position [50, 0]
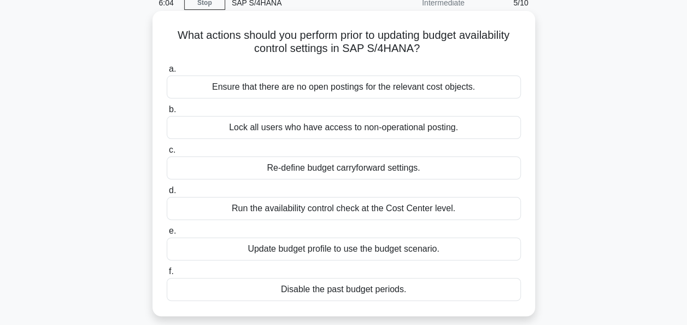
click at [420, 89] on div "Ensure that there are no open postings for the relevant cost objects." at bounding box center [344, 86] width 354 height 23
click at [167, 73] on input "a. Ensure that there are no open postings for the relevant cost objects." at bounding box center [167, 69] width 0 height 7
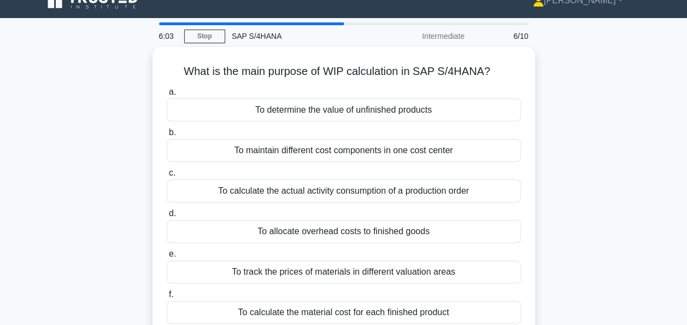
scroll to position [0, 0]
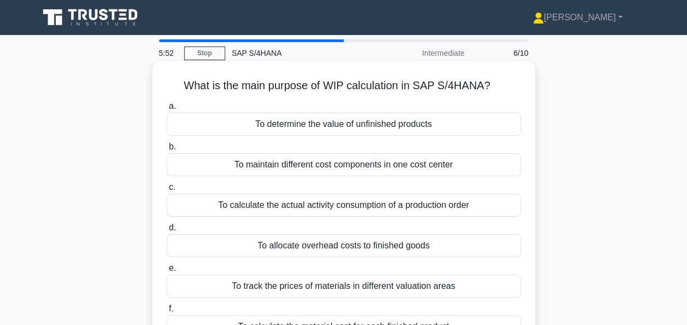
click at [449, 284] on div "To track the prices of materials in different valuation areas" at bounding box center [344, 285] width 354 height 23
click at [167, 272] on input "e. To track the prices of materials in different valuation areas" at bounding box center [167, 268] width 0 height 7
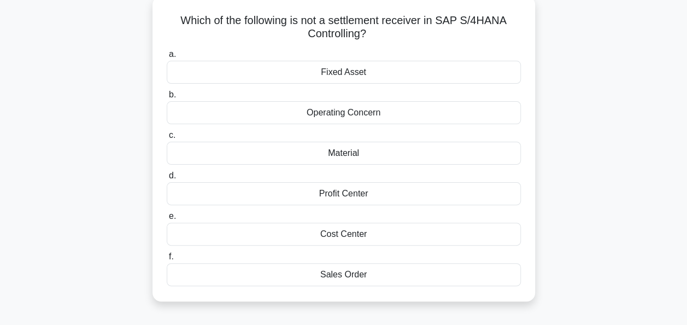
scroll to position [66, 0]
click at [372, 70] on div "Fixed Asset" at bounding box center [344, 71] width 354 height 23
click at [167, 57] on input "a. Fixed Asset" at bounding box center [167, 53] width 0 height 7
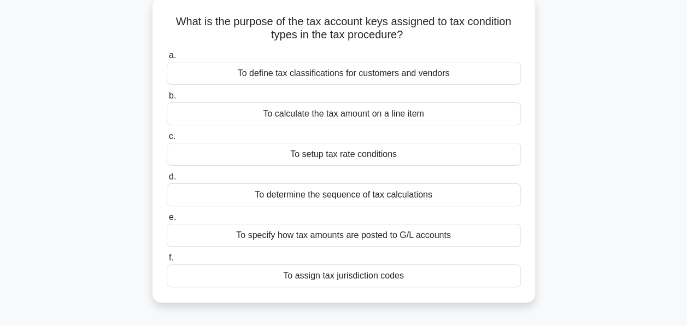
scroll to position [68, 0]
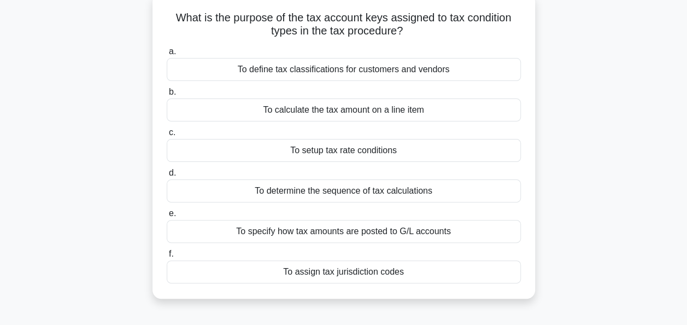
click at [423, 62] on div "To define tax classifications for customers and vendors" at bounding box center [344, 69] width 354 height 23
click at [167, 55] on input "a. To define tax classifications for customers and vendors" at bounding box center [167, 51] width 0 height 7
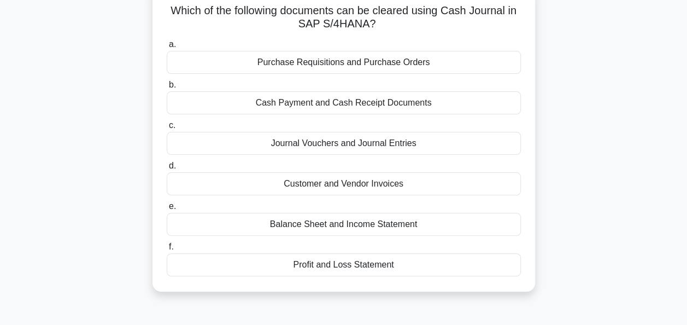
scroll to position [55, 0]
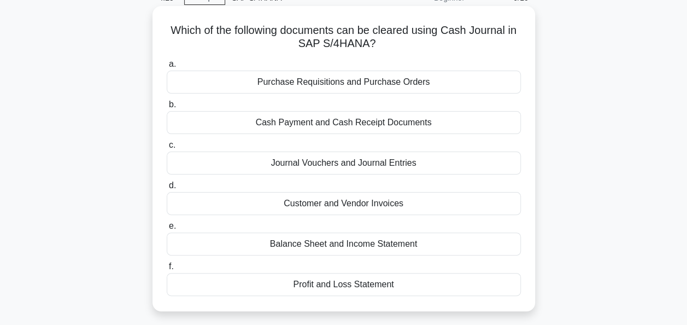
click at [401, 126] on div "Cash Payment and Cash Receipt Documents" at bounding box center [344, 122] width 354 height 23
click at [167, 108] on input "b. Cash Payment and Cash Receipt Documents" at bounding box center [167, 104] width 0 height 7
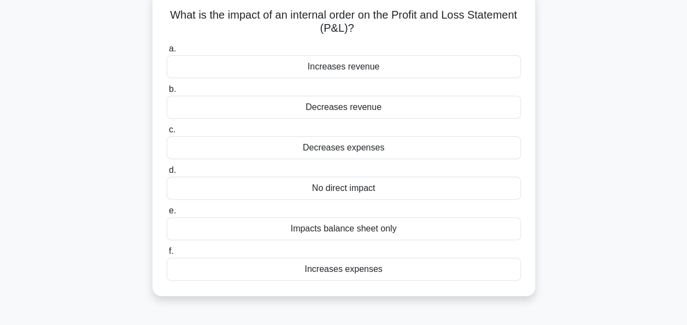
scroll to position [74, 0]
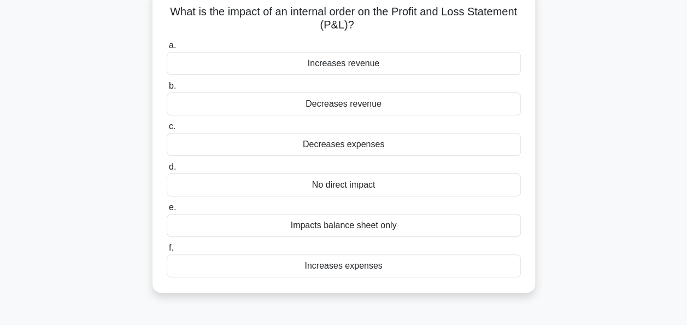
click at [383, 190] on div "No direct impact" at bounding box center [344, 184] width 354 height 23
click at [167, 171] on input "d. No direct impact" at bounding box center [167, 166] width 0 height 7
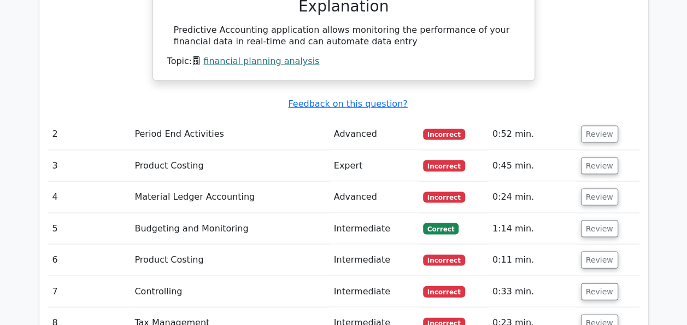
scroll to position [1017, 0]
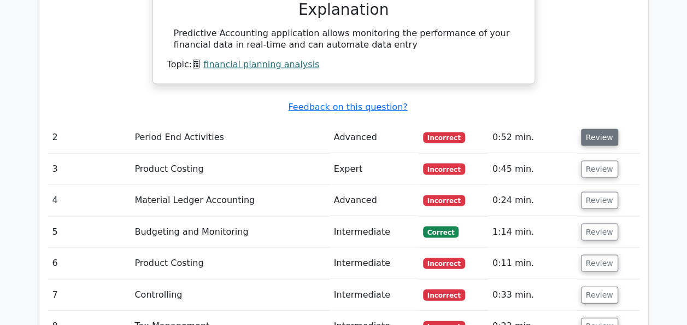
click at [604, 135] on button "Review" at bounding box center [599, 136] width 37 height 17
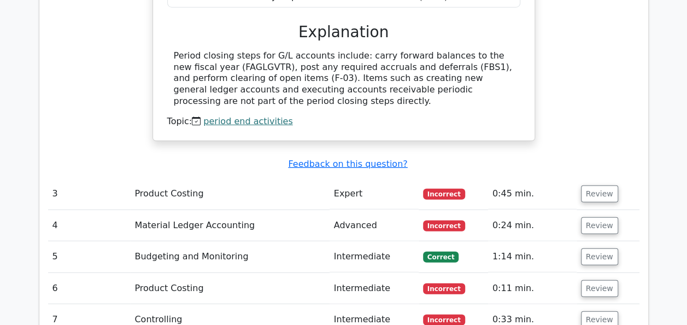
scroll to position [1438, 0]
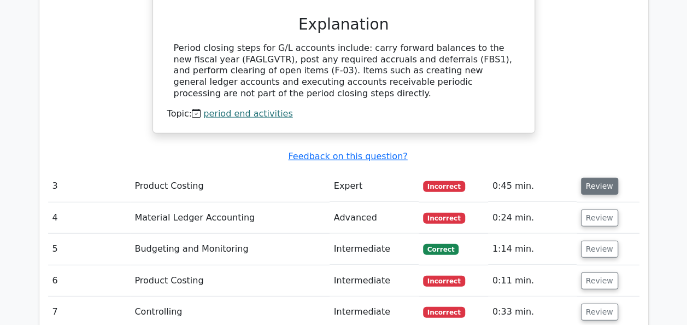
click at [583, 178] on button "Review" at bounding box center [599, 186] width 37 height 17
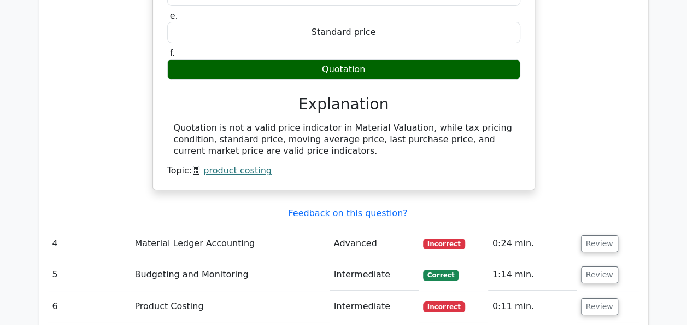
scroll to position [1846, 0]
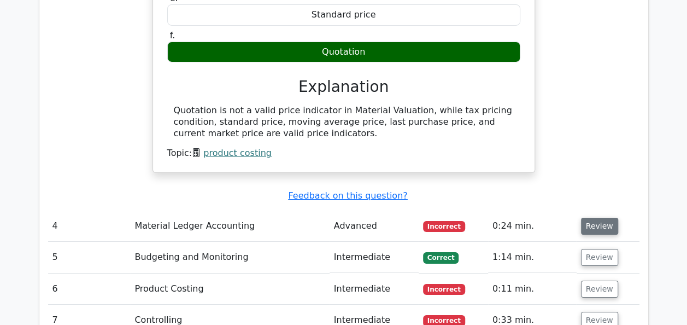
click at [588, 218] on button "Review" at bounding box center [599, 226] width 37 height 17
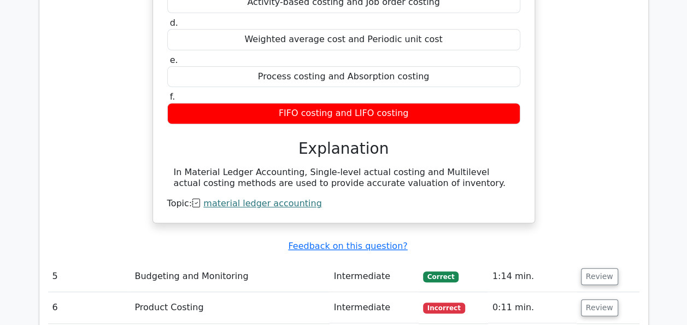
scroll to position [2241, 0]
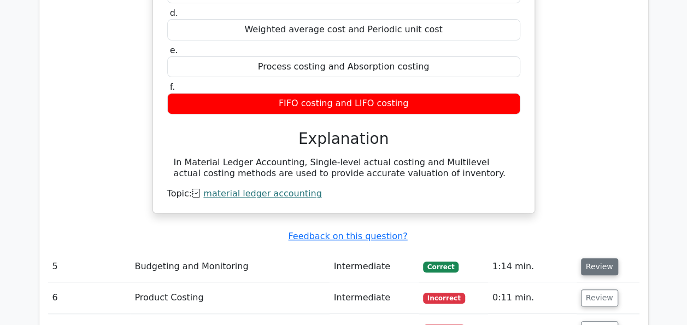
click at [605, 258] on button "Review" at bounding box center [599, 266] width 37 height 17
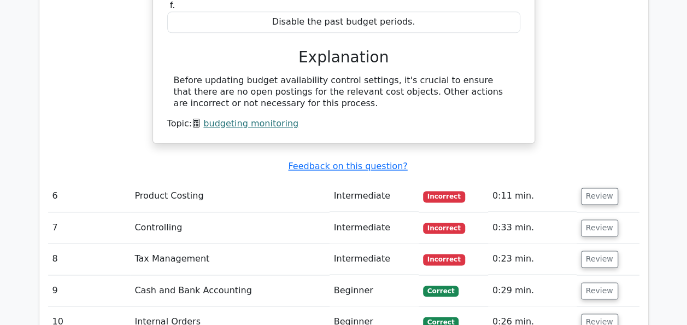
scroll to position [2766, 0]
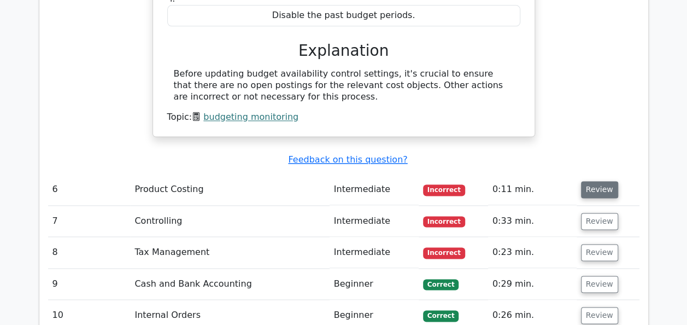
click at [595, 181] on button "Review" at bounding box center [599, 189] width 37 height 17
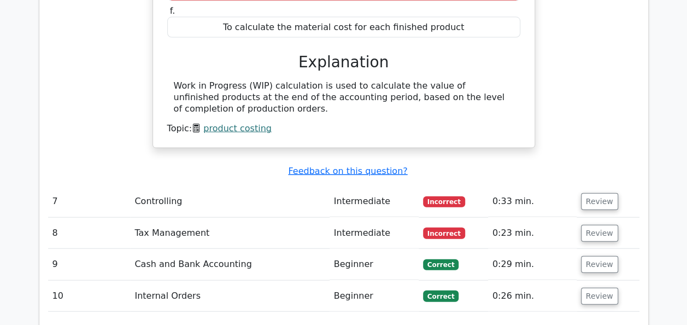
scroll to position [3209, 0]
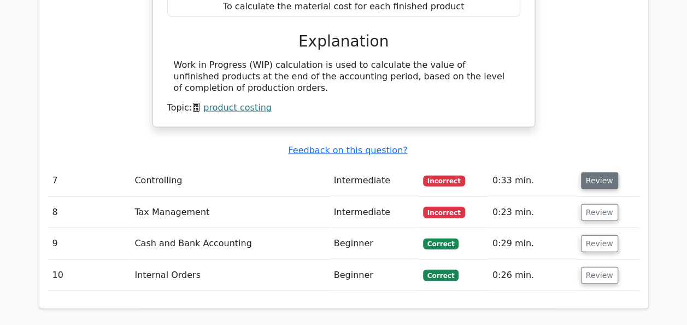
click at [603, 172] on button "Review" at bounding box center [599, 180] width 37 height 17
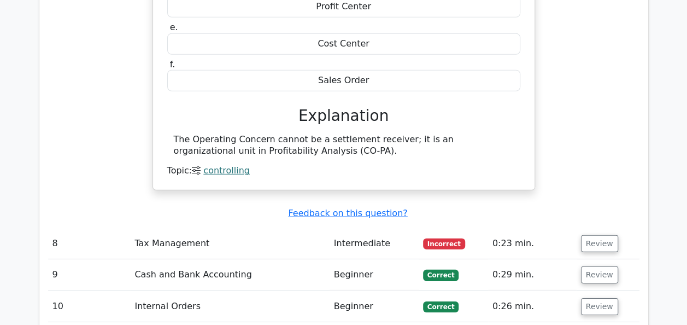
scroll to position [3661, 0]
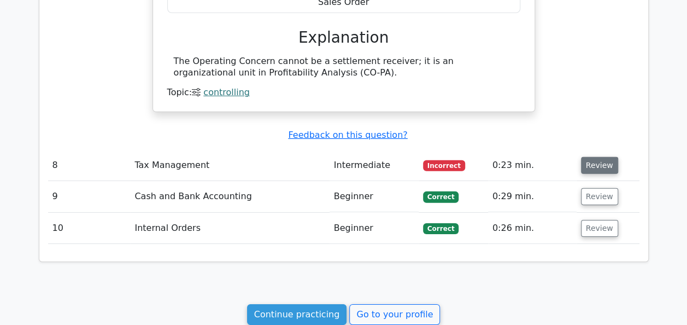
click at [603, 157] on button "Review" at bounding box center [599, 165] width 37 height 17
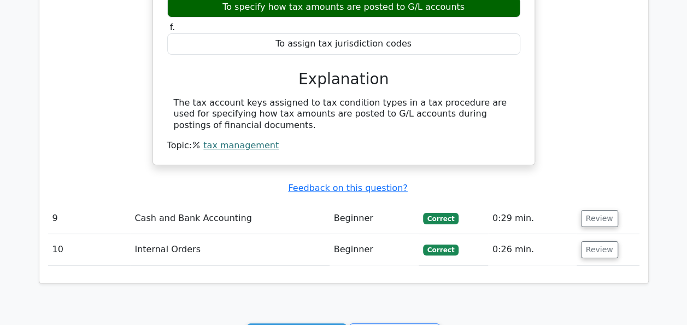
scroll to position [4097, 0]
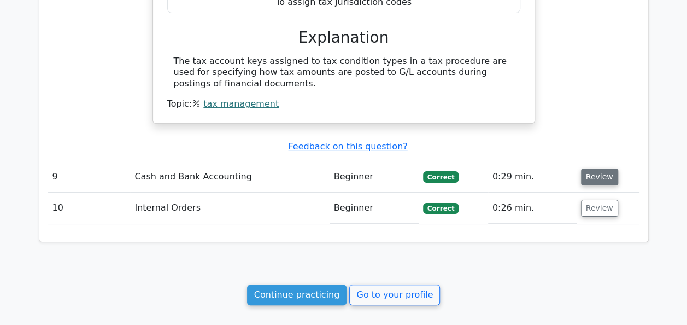
click at [593, 168] on button "Review" at bounding box center [599, 176] width 37 height 17
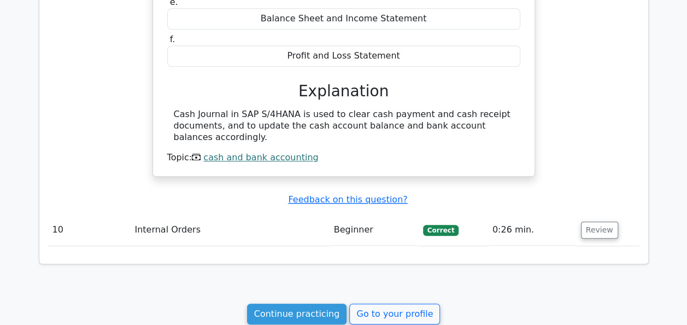
scroll to position [4500, 0]
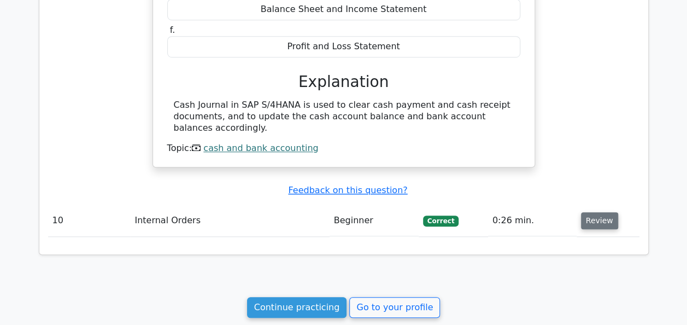
click at [599, 212] on button "Review" at bounding box center [599, 220] width 37 height 17
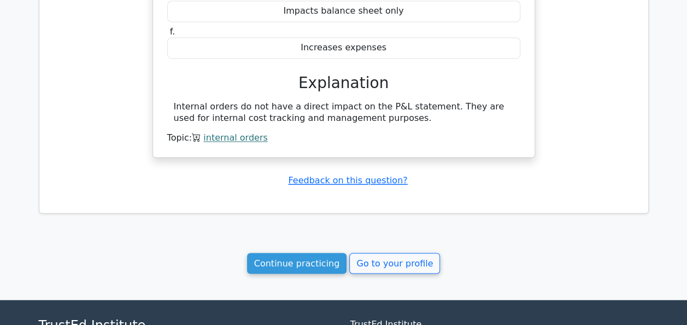
scroll to position [4969, 0]
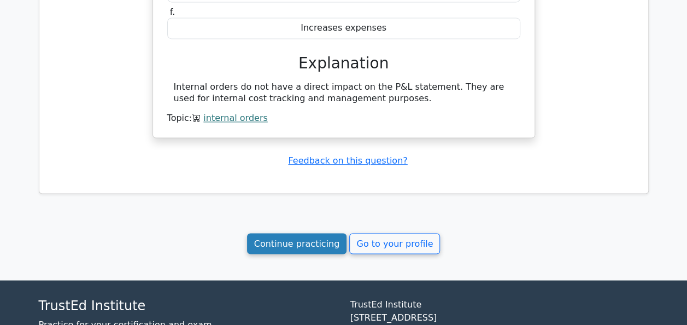
click at [263, 233] on link "Continue practicing" at bounding box center [297, 243] width 100 height 21
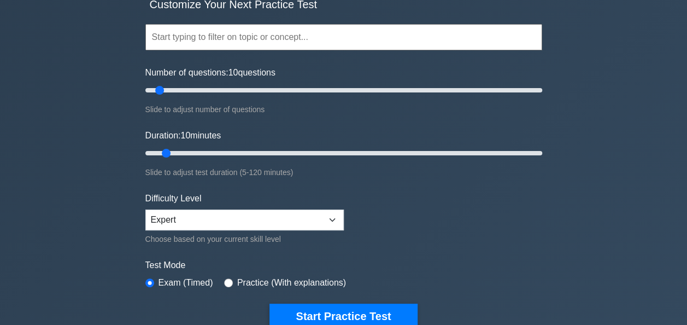
scroll to position [109, 0]
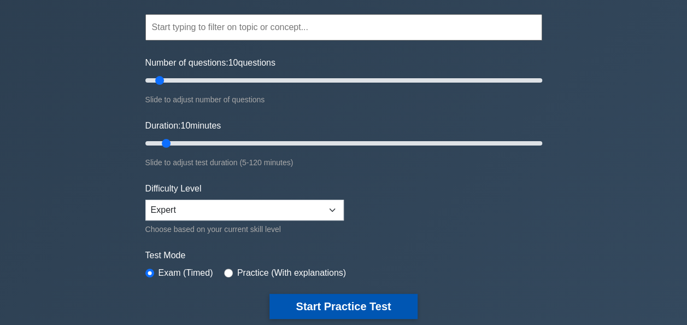
click at [322, 301] on button "Start Practice Test" at bounding box center [344, 306] width 148 height 25
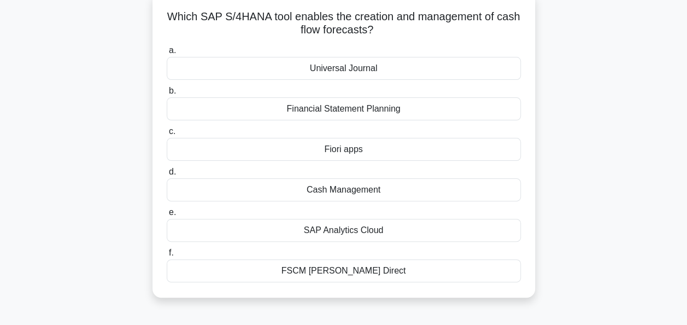
scroll to position [72, 0]
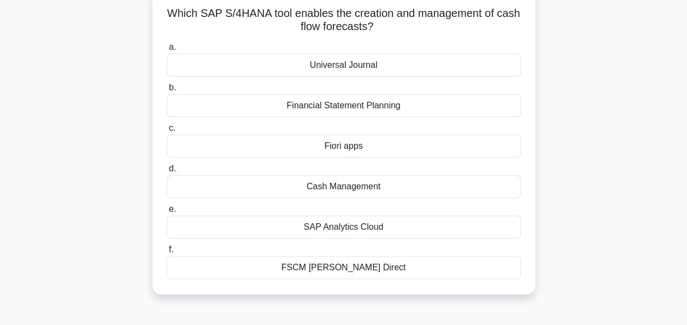
click at [431, 229] on div "SAP Analytics Cloud" at bounding box center [344, 226] width 354 height 23
click at [167, 213] on input "e. SAP Analytics Cloud" at bounding box center [167, 209] width 0 height 7
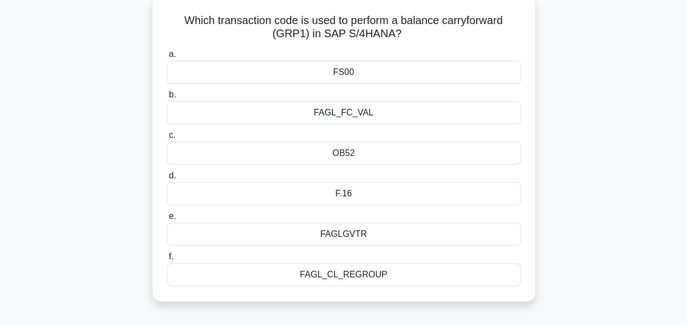
scroll to position [69, 0]
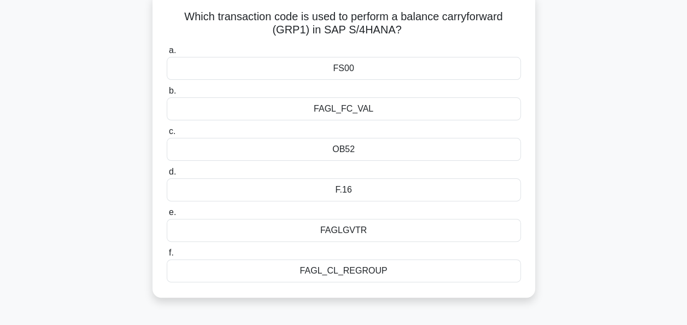
click at [451, 192] on div "F.16" at bounding box center [344, 189] width 354 height 23
click at [167, 175] on input "d. F.16" at bounding box center [167, 171] width 0 height 7
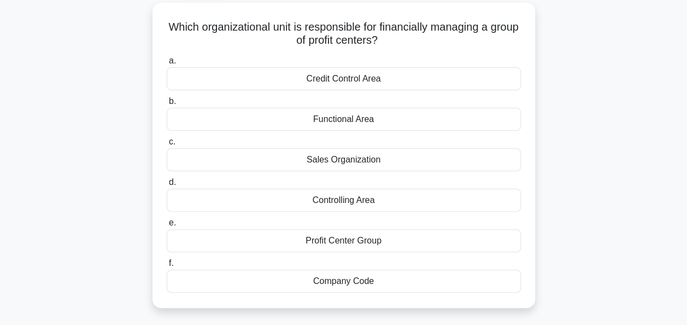
scroll to position [63, 0]
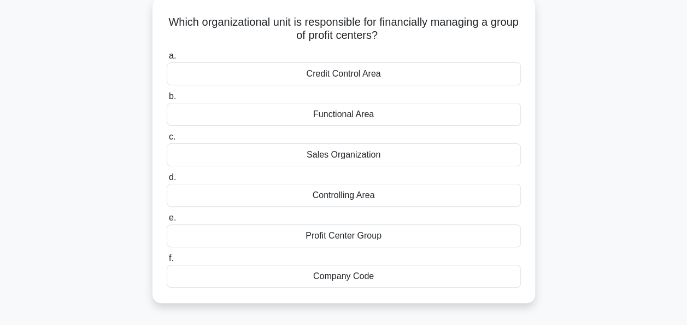
click at [356, 232] on div "Profit Center Group" at bounding box center [344, 235] width 354 height 23
click at [167, 221] on input "e. Profit Center Group" at bounding box center [167, 217] width 0 height 7
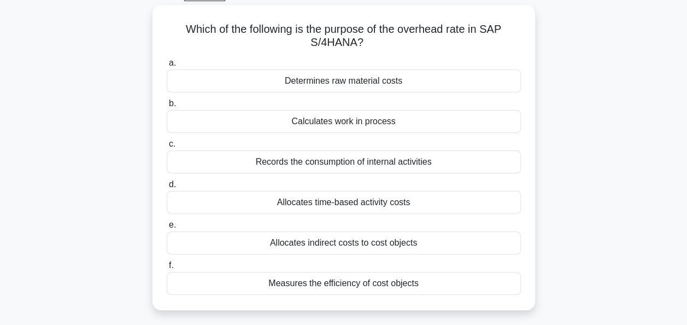
scroll to position [60, 0]
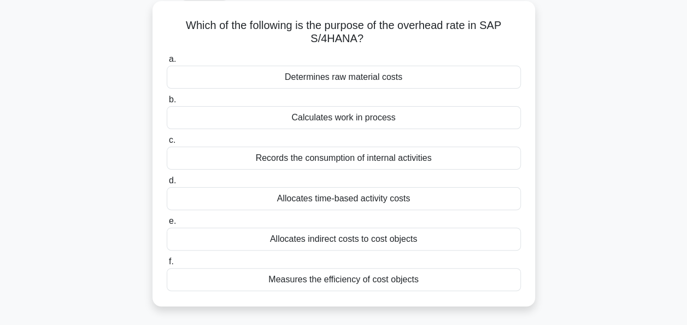
click at [393, 278] on div "Measures the efficiency of cost objects" at bounding box center [344, 279] width 354 height 23
click at [167, 265] on input "f. Measures the efficiency of cost objects" at bounding box center [167, 261] width 0 height 7
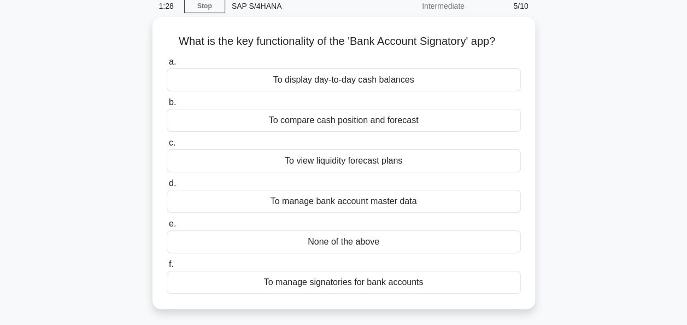
scroll to position [48, 0]
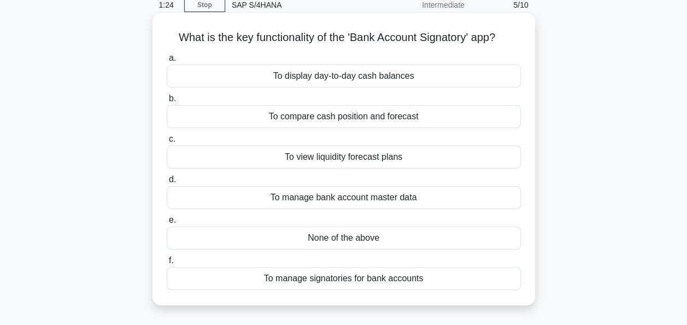
click at [431, 277] on div "To manage signatories for bank accounts" at bounding box center [344, 278] width 354 height 23
click at [167, 264] on input "f. To manage signatories for bank accounts" at bounding box center [167, 260] width 0 height 7
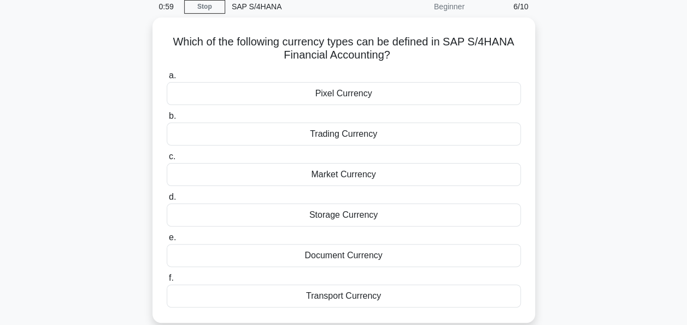
scroll to position [47, 0]
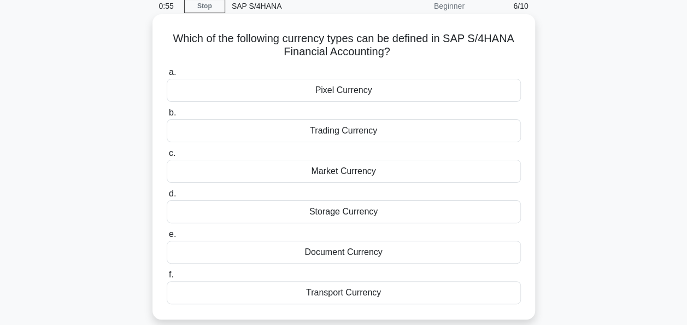
click at [405, 171] on div "Market Currency" at bounding box center [344, 171] width 354 height 23
click at [167, 157] on input "c. Market Currency" at bounding box center [167, 153] width 0 height 7
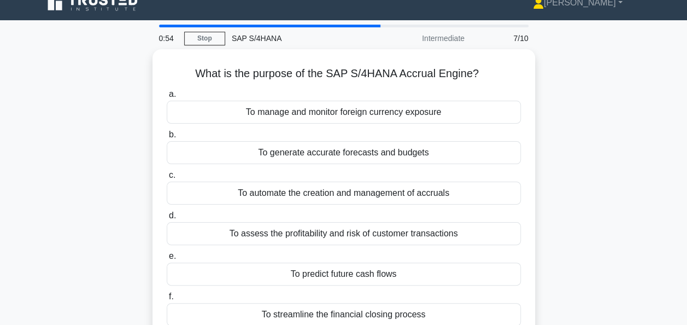
scroll to position [0, 0]
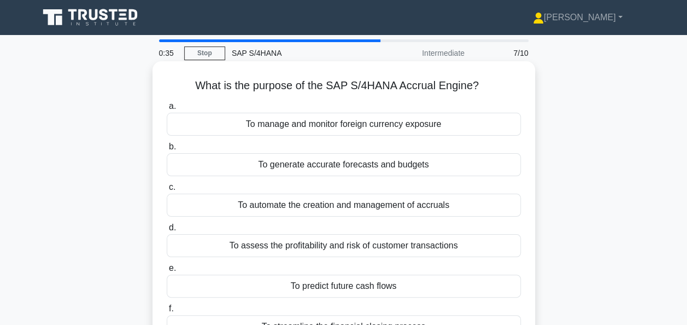
click at [402, 207] on div "To automate the creation and management of accruals" at bounding box center [344, 205] width 354 height 23
click at [167, 191] on input "c. To automate the creation and management of accruals" at bounding box center [167, 187] width 0 height 7
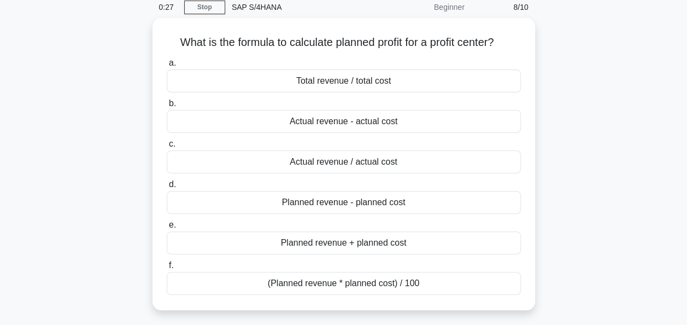
scroll to position [48, 0]
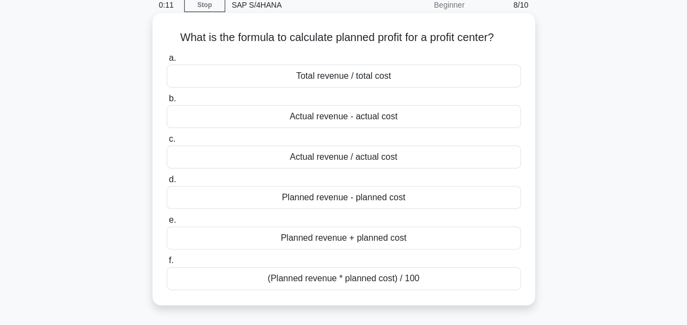
click at [405, 195] on div "Planned revenue - planned cost" at bounding box center [344, 197] width 354 height 23
click at [167, 183] on input "d. Planned revenue - planned cost" at bounding box center [167, 179] width 0 height 7
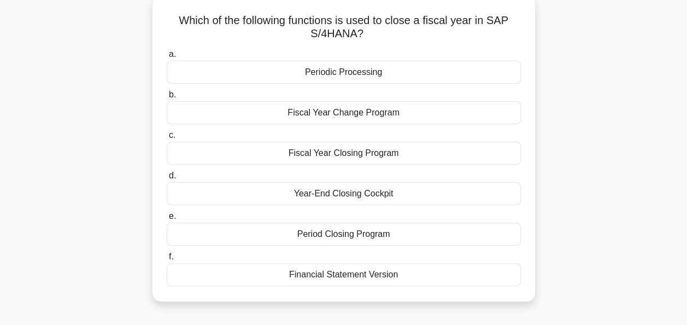
scroll to position [69, 0]
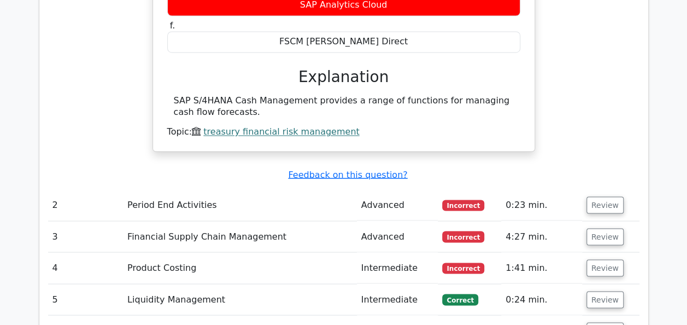
scroll to position [913, 0]
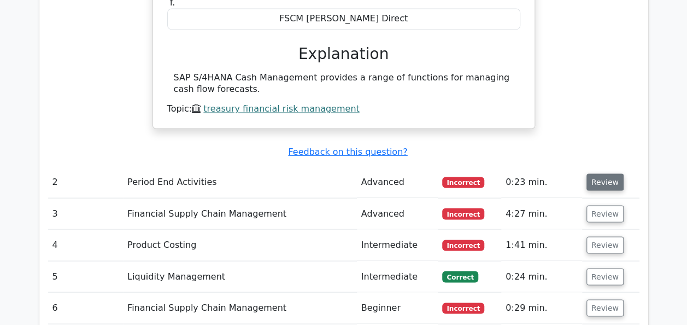
click at [596, 174] on button "Review" at bounding box center [605, 181] width 37 height 17
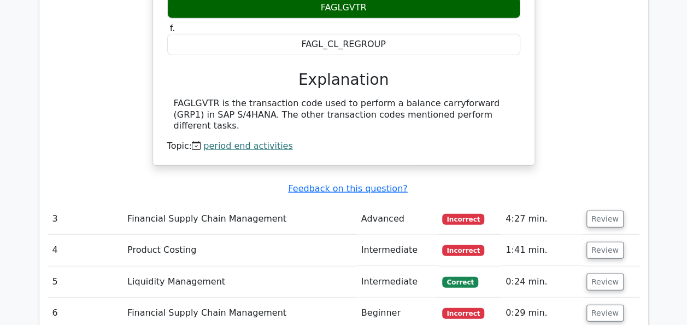
scroll to position [1328, 0]
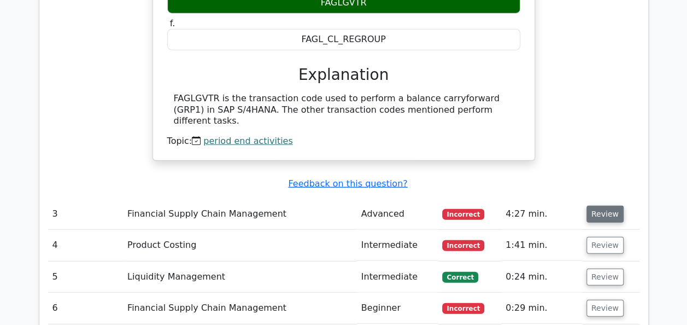
click at [612, 206] on button "Review" at bounding box center [605, 214] width 37 height 17
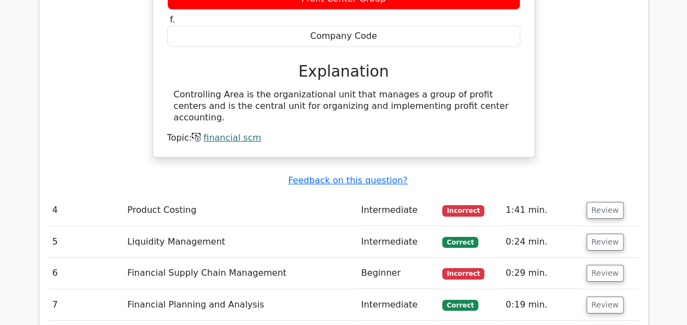
scroll to position [1791, 0]
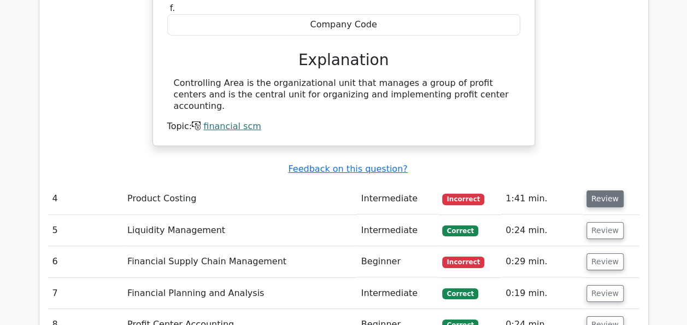
click at [610, 190] on button "Review" at bounding box center [605, 198] width 37 height 17
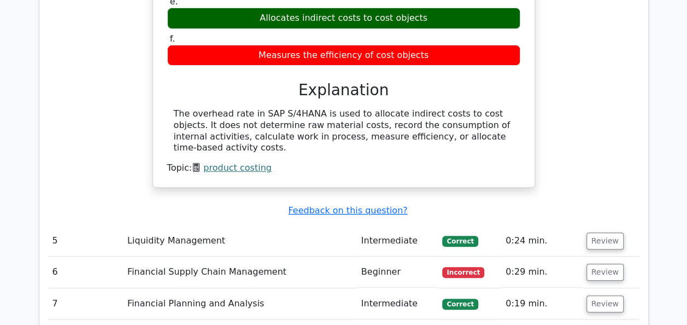
scroll to position [2224, 0]
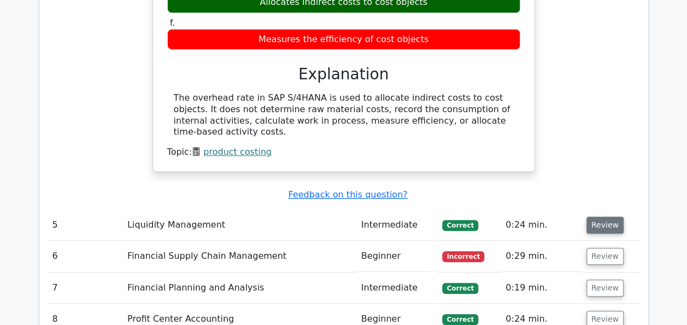
click at [606, 216] on button "Review" at bounding box center [605, 224] width 37 height 17
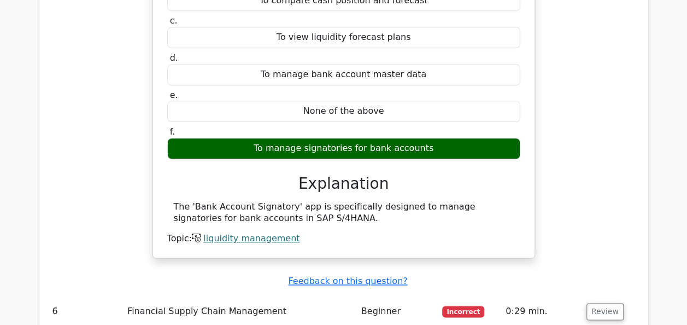
scroll to position [2584, 0]
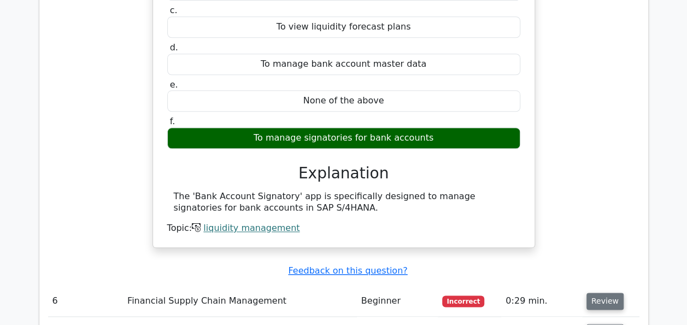
click at [613, 292] on button "Review" at bounding box center [605, 300] width 37 height 17
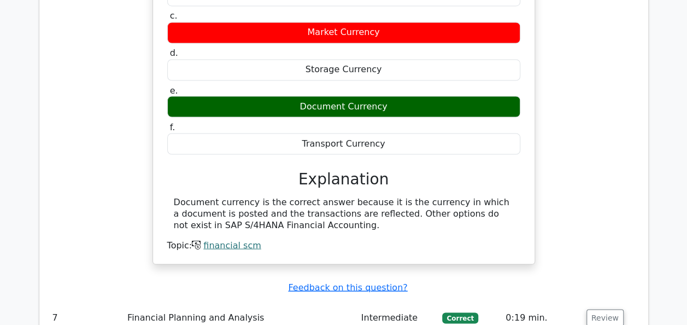
scroll to position [3022, 0]
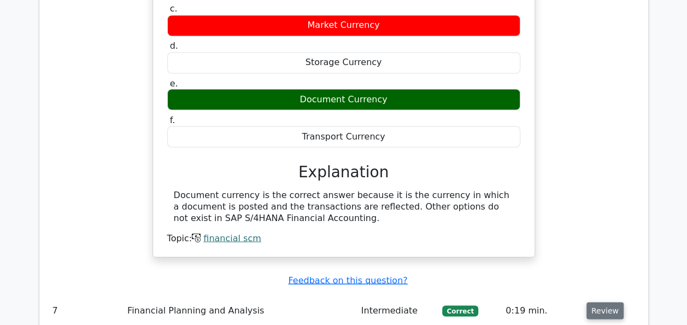
click at [605, 302] on button "Review" at bounding box center [605, 310] width 37 height 17
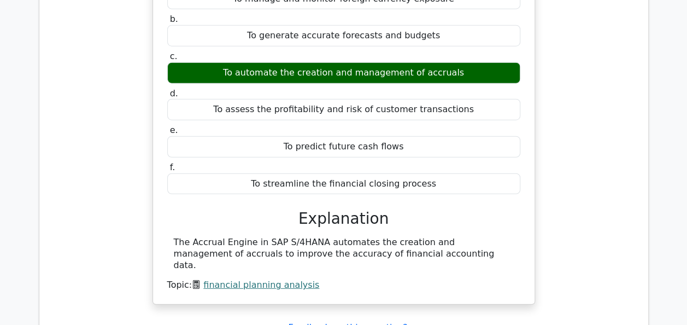
scroll to position [3421, 0]
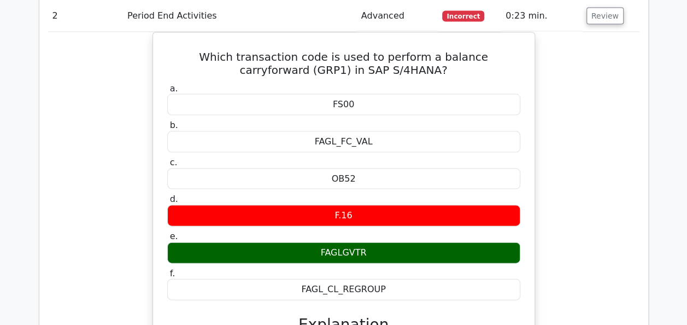
scroll to position [955, 0]
